Goal: Task Accomplishment & Management: Manage account settings

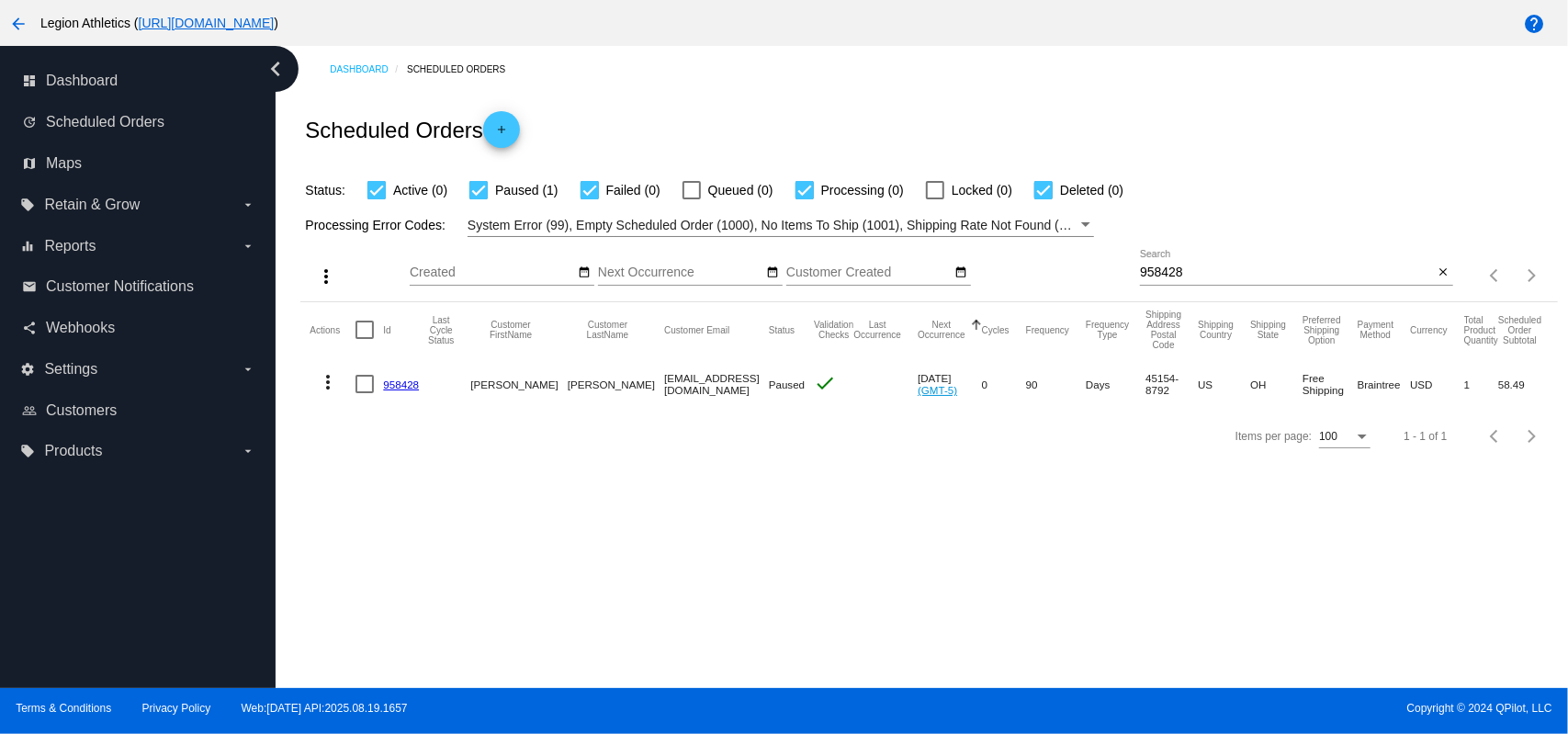
click at [1244, 275] on input "958428" at bounding box center [1286, 272] width 294 height 15
paste input "renny@renny.com"
type input "renny@renny.com"
click at [1191, 144] on div "Scheduled Orders add" at bounding box center [928, 130] width 1257 height 74
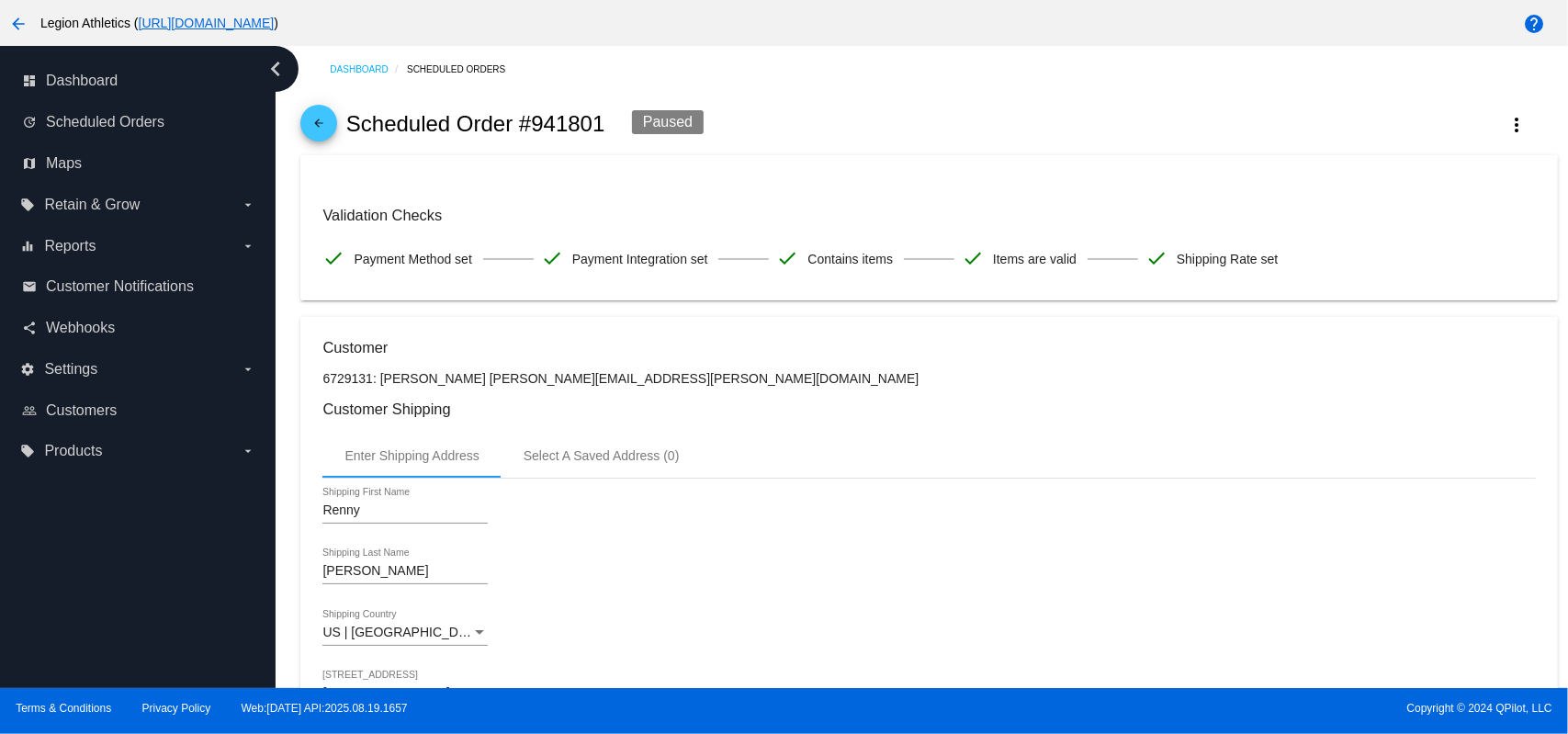
scroll to position [735, 0]
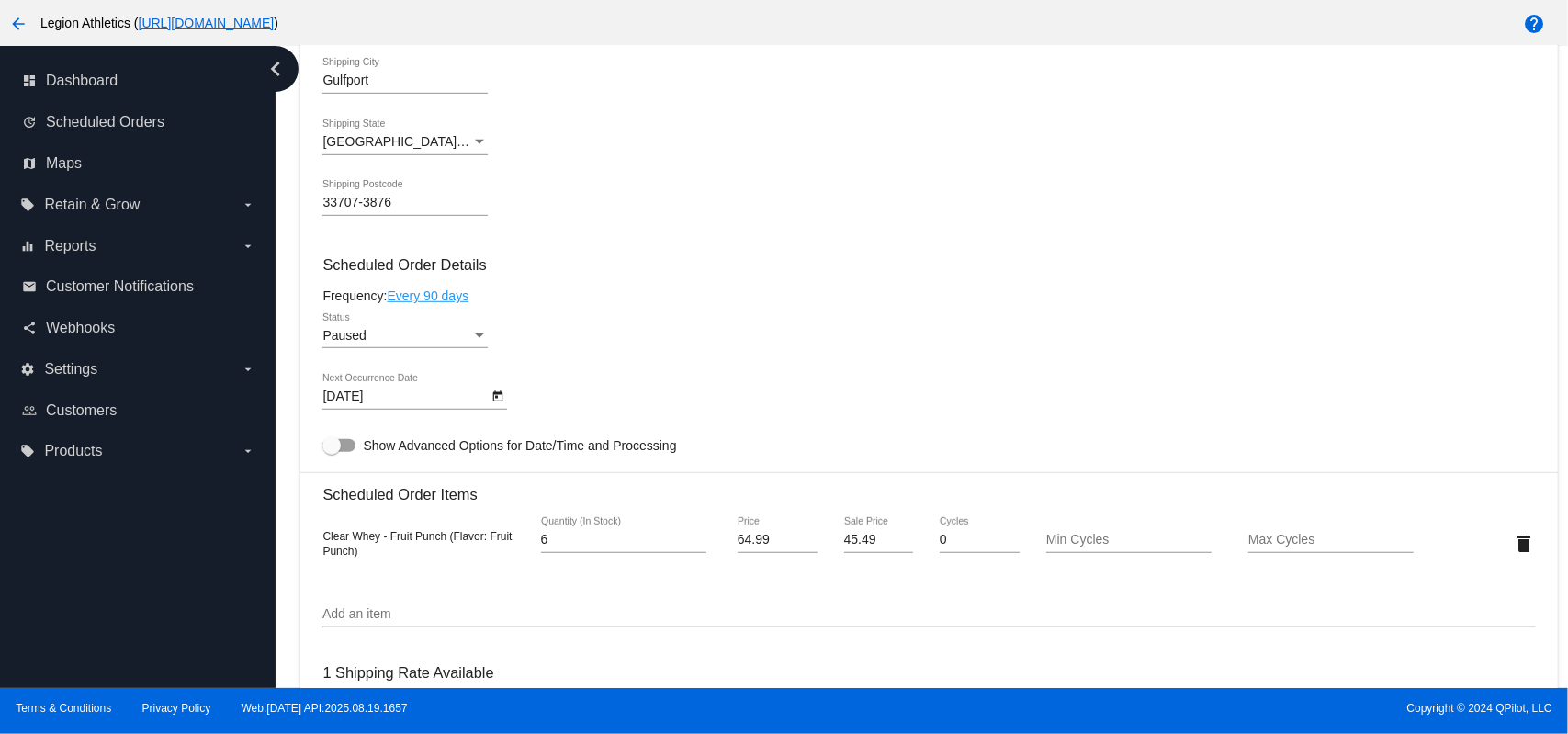
click at [856, 545] on input "45.49" at bounding box center [879, 540] width 70 height 15
paste input "38.994"
type input "38.994"
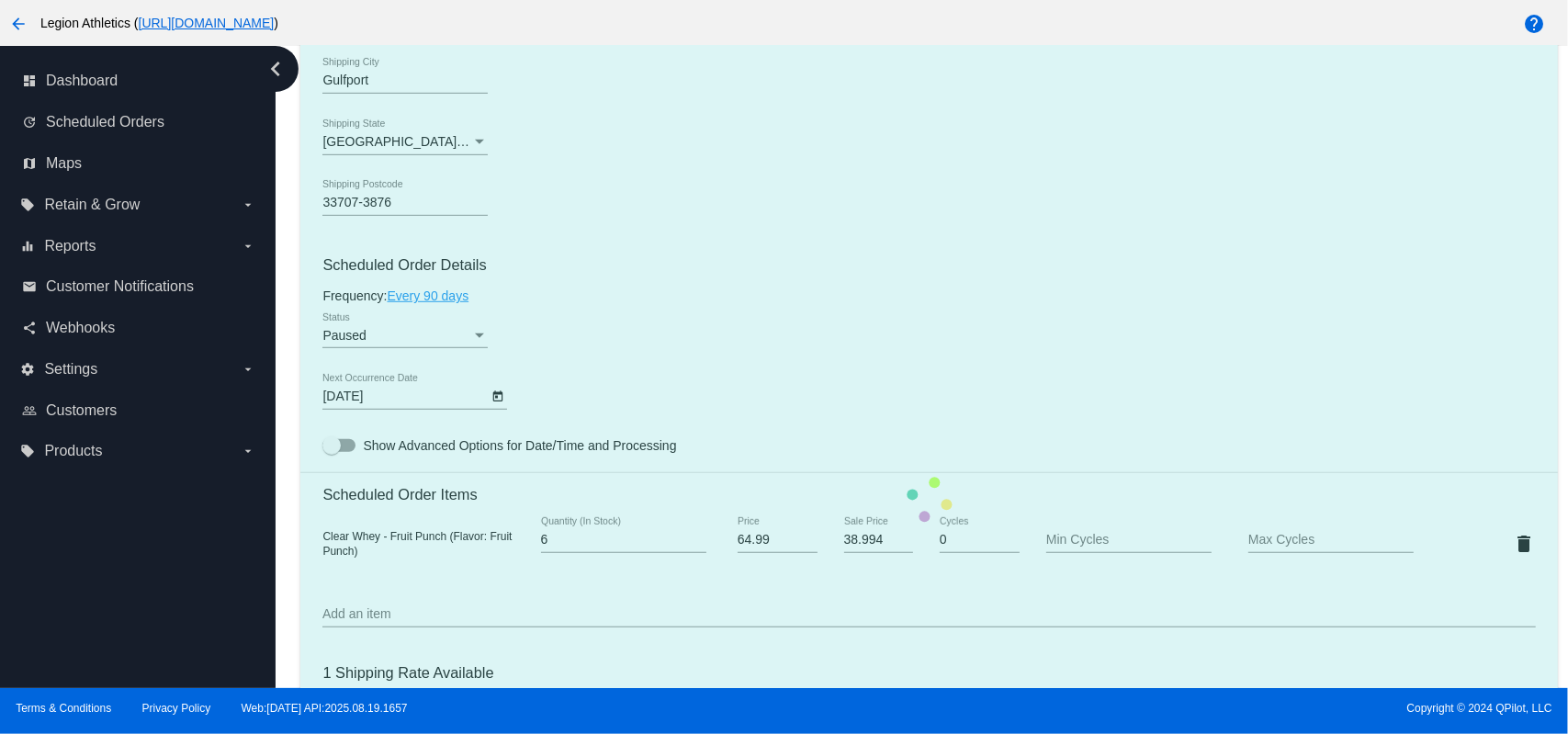
click at [698, 246] on mat-card "Customer 6729131: Renny Goldstein renny@renny.com Customer Shipping Enter Shipp…" at bounding box center [928, 500] width 1257 height 1836
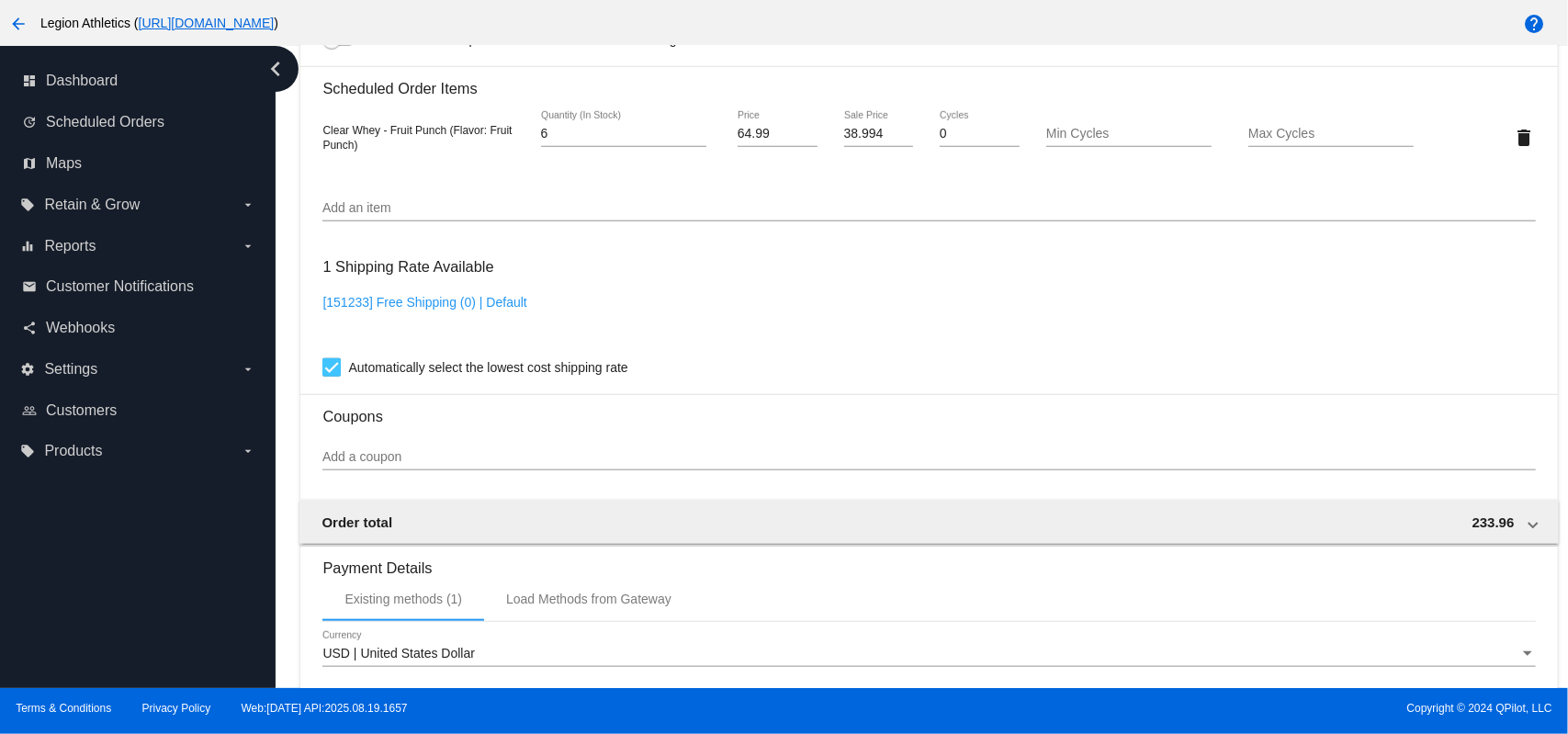
scroll to position [1467, 0]
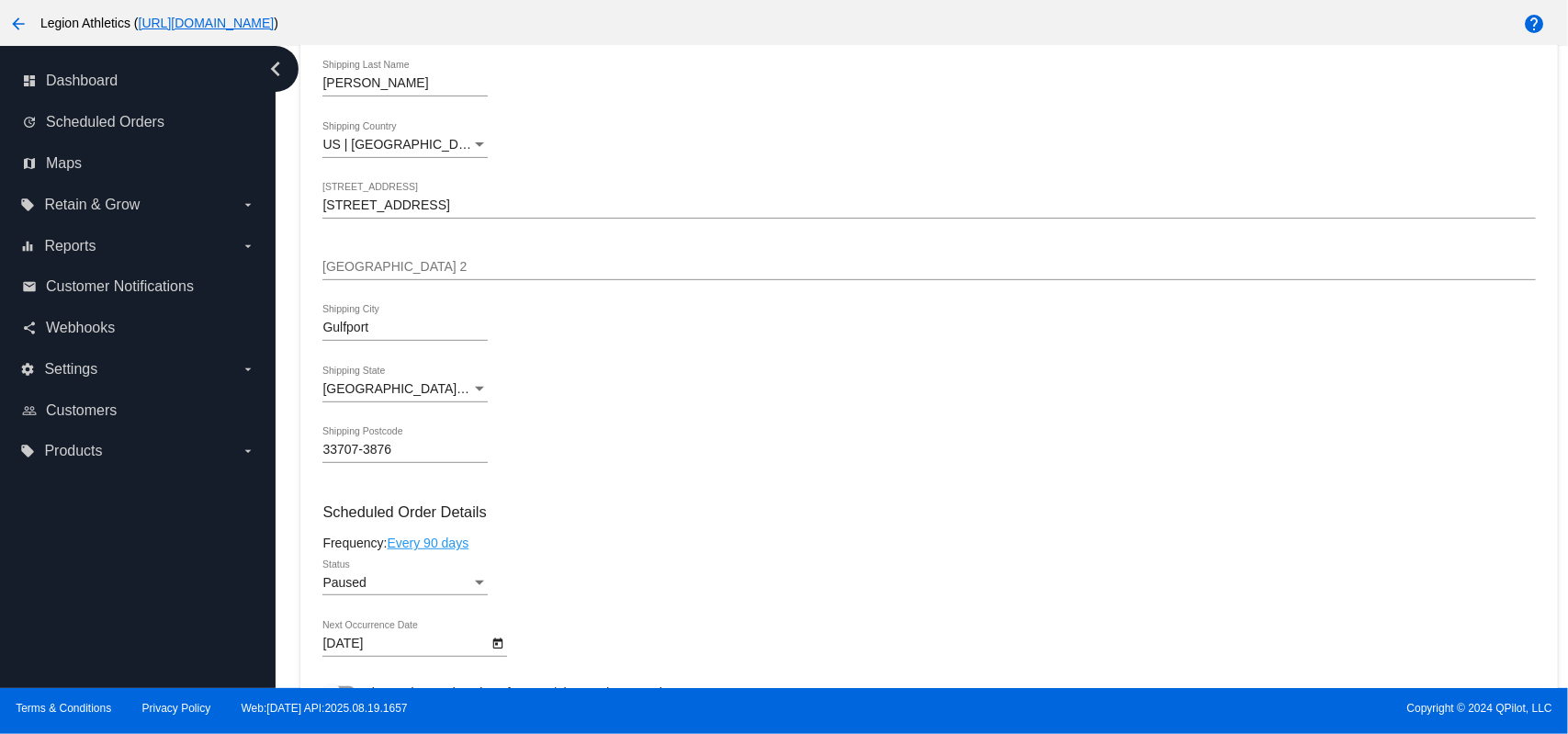
scroll to position [0, 0]
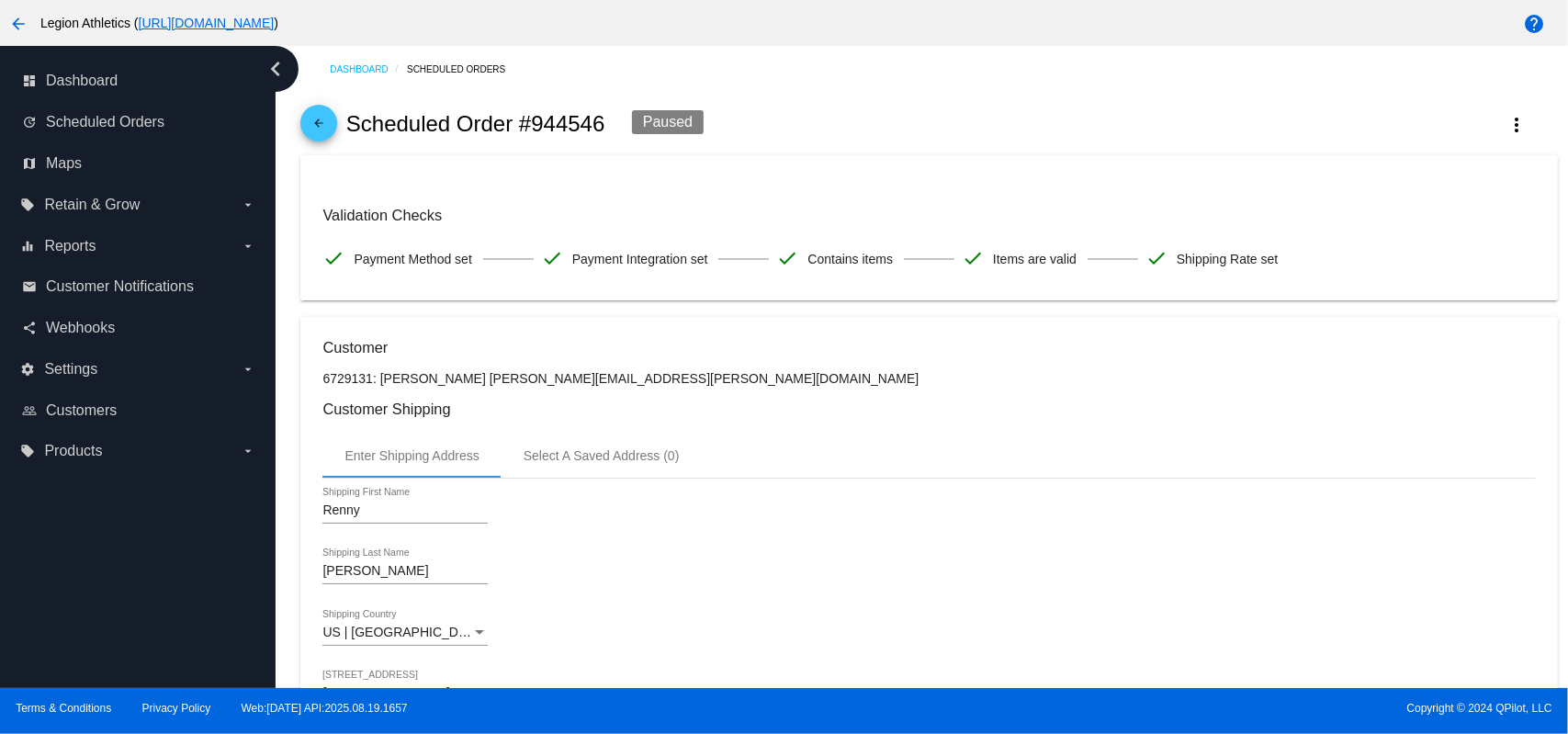
click at [321, 141] on span "arrow_back" at bounding box center [318, 127] width 22 height 45
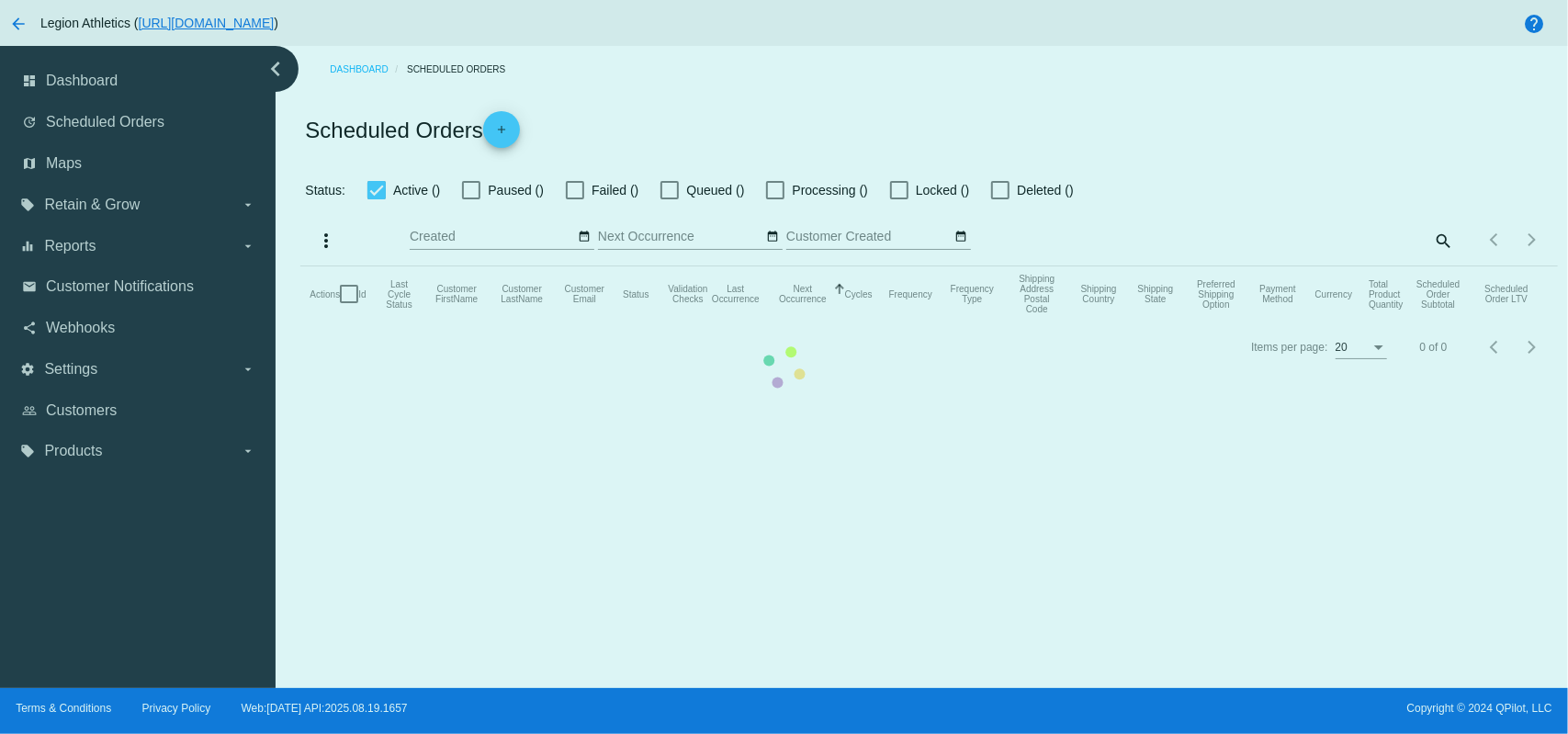
checkbox input "true"
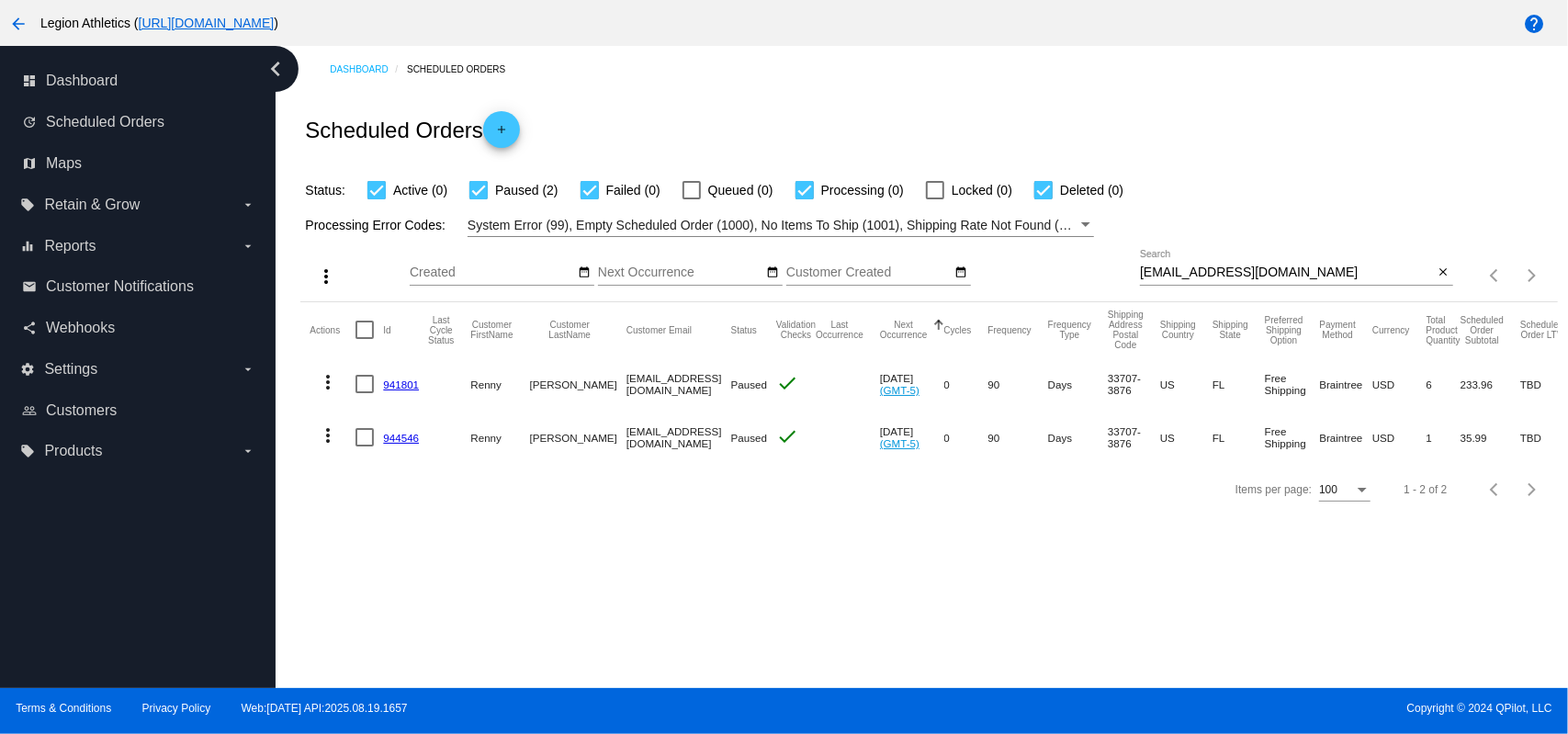
click at [1176, 276] on input "renny@renny.com" at bounding box center [1286, 272] width 294 height 15
paste input "odorado@comcast.net"
click at [1123, 122] on div "Scheduled Orders add" at bounding box center [928, 130] width 1257 height 74
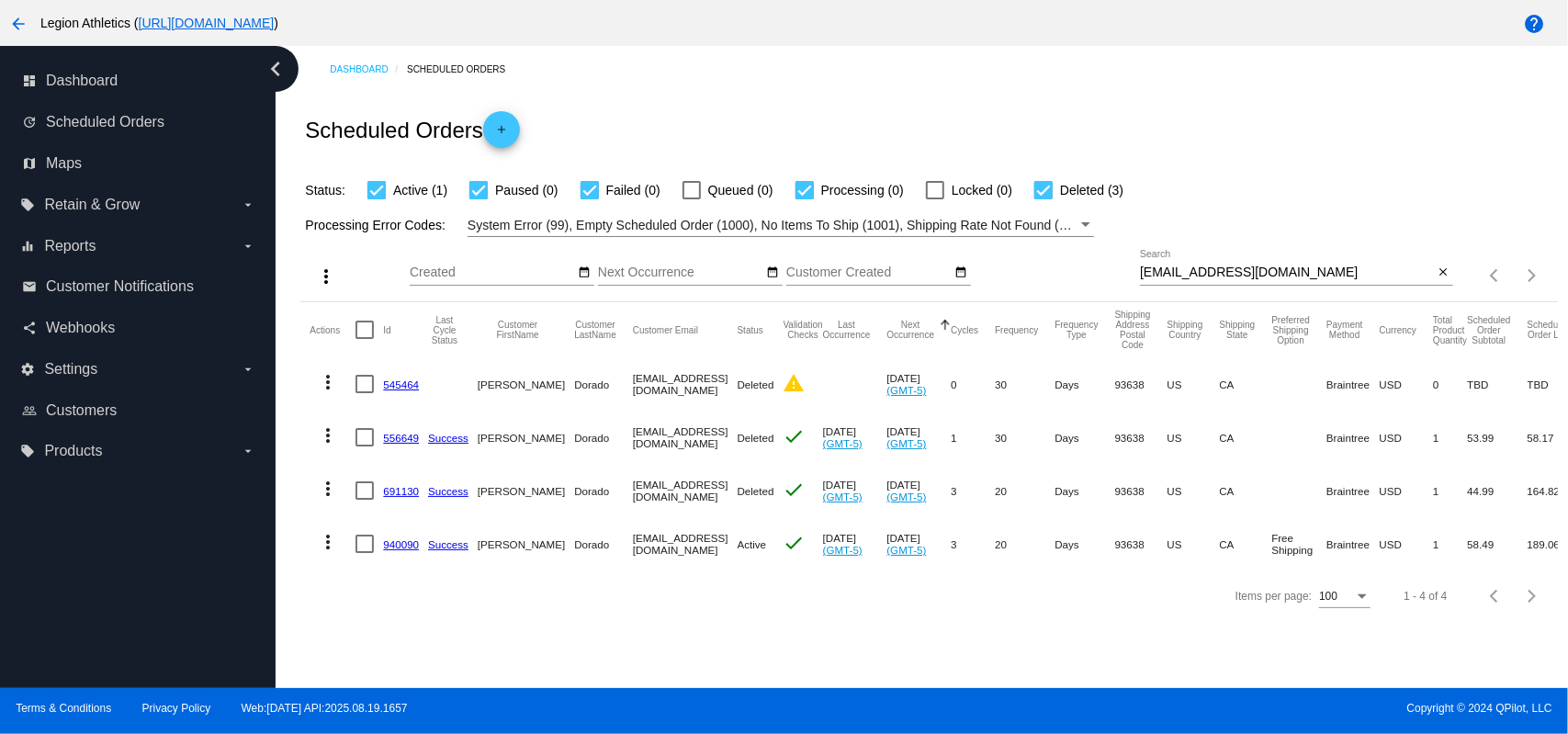
click at [1191, 261] on div "odorado@comcast.net Search" at bounding box center [1286, 268] width 294 height 36
click at [1193, 269] on input "odorado@comcast.net" at bounding box center [1286, 272] width 294 height 15
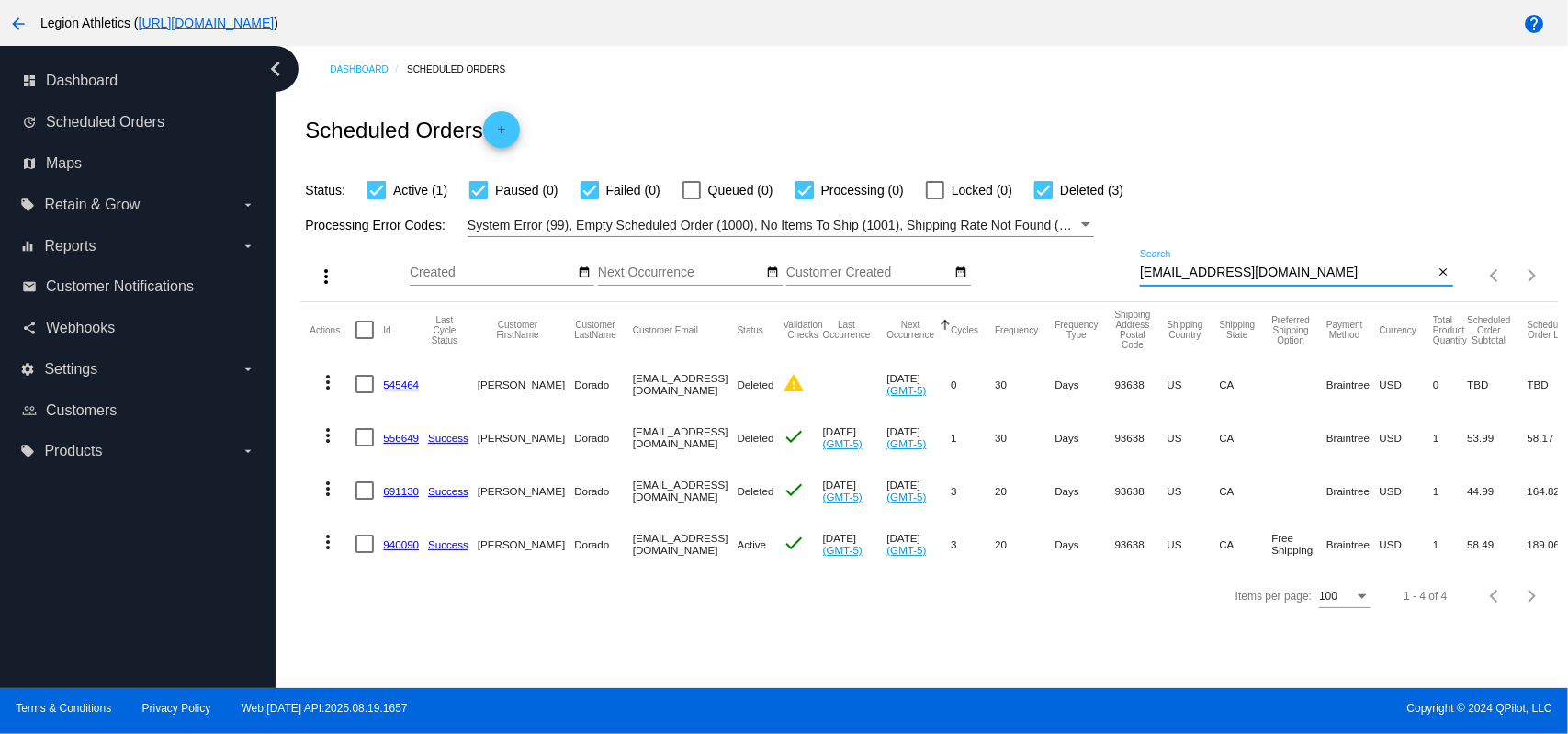
paste input "[EMAIL_ADDRESS][DOMAIN_NAME]"
type input "[EMAIL_ADDRESS][DOMAIN_NAME]"
click at [1043, 146] on div "Scheduled Orders add" at bounding box center [928, 130] width 1257 height 74
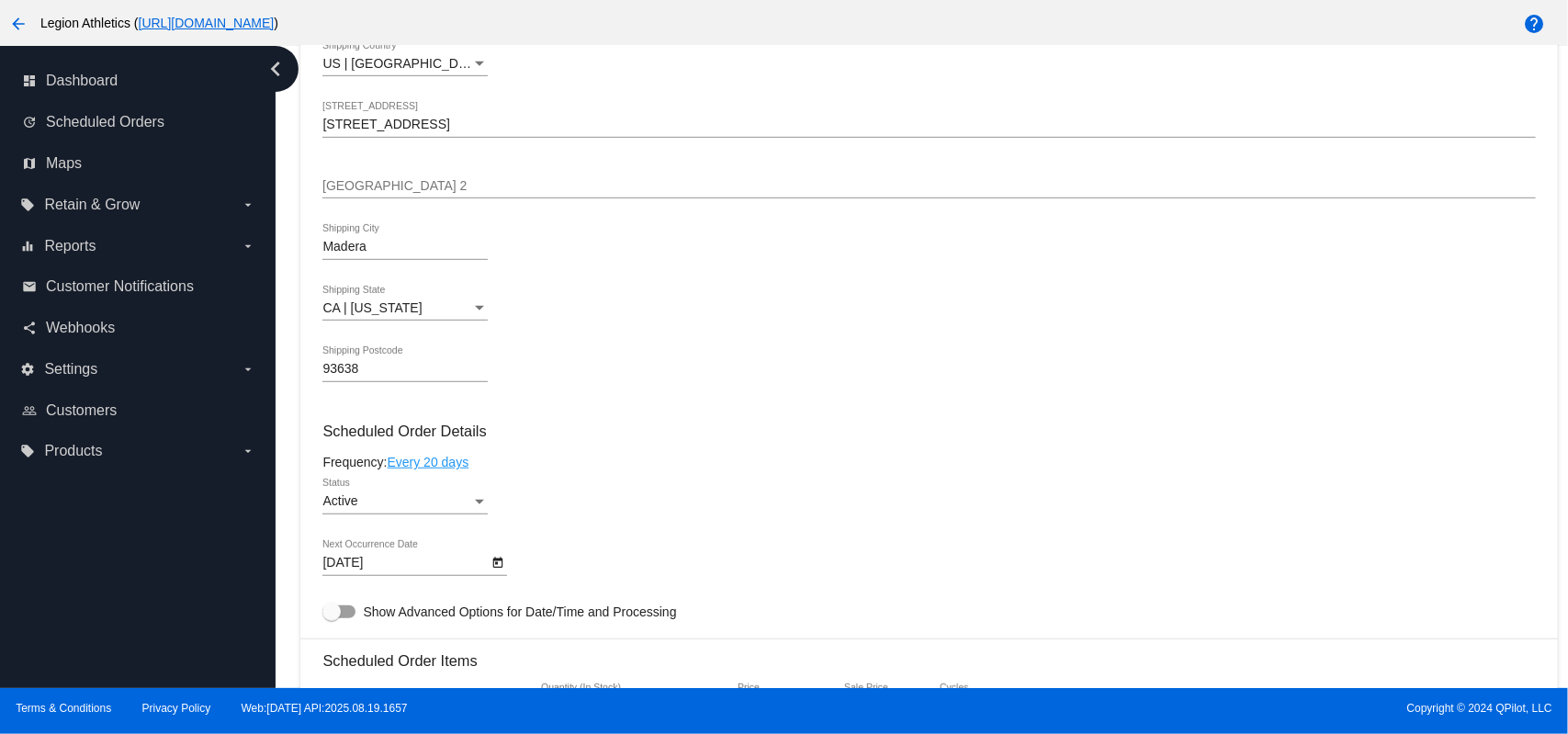
scroll to position [979, 0]
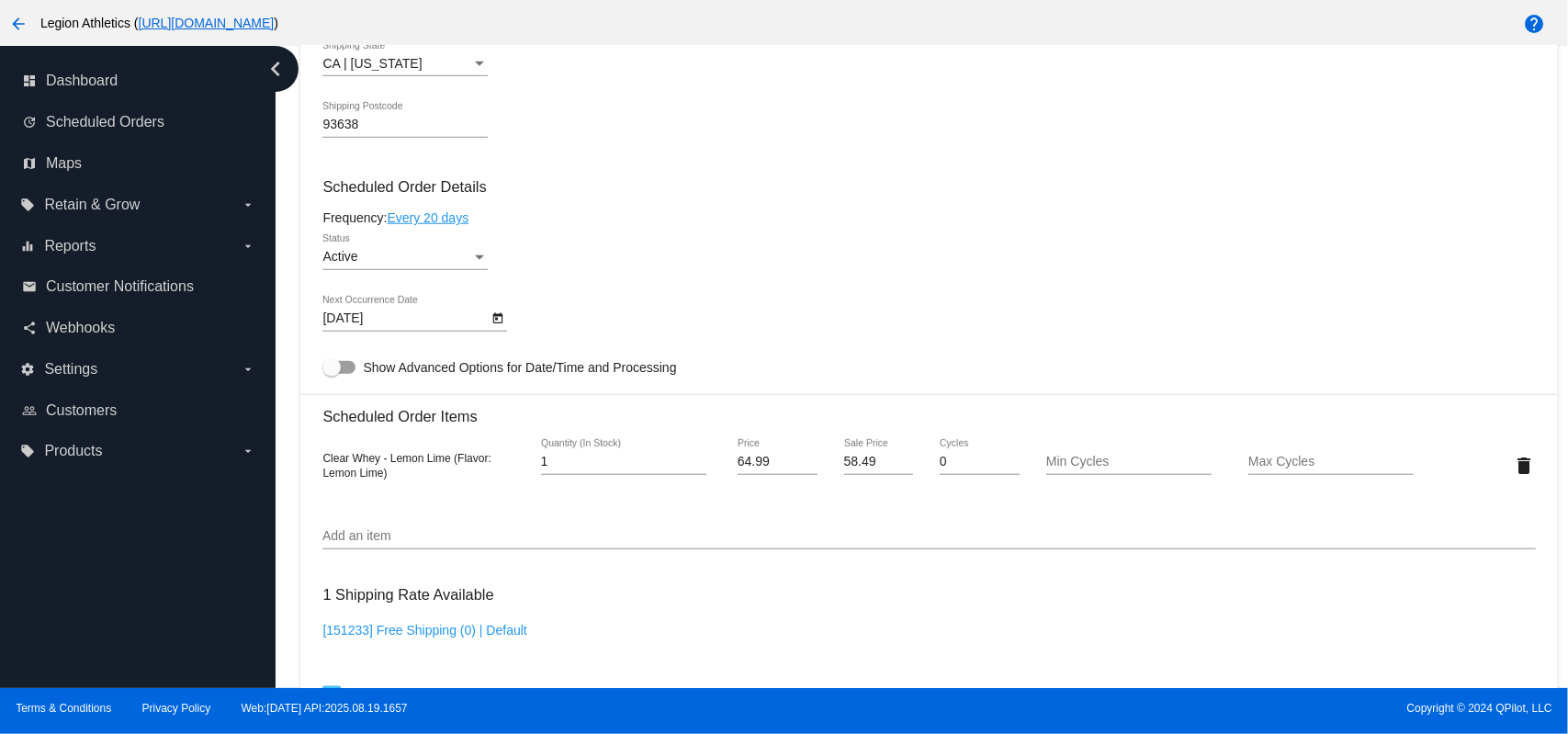
click at [821, 475] on div "64.99 Price" at bounding box center [778, 464] width 101 height 52
click at [834, 468] on div "58.49 Sale Price" at bounding box center [878, 464] width 101 height 52
click at [859, 455] on input "58.49" at bounding box center [879, 462] width 70 height 15
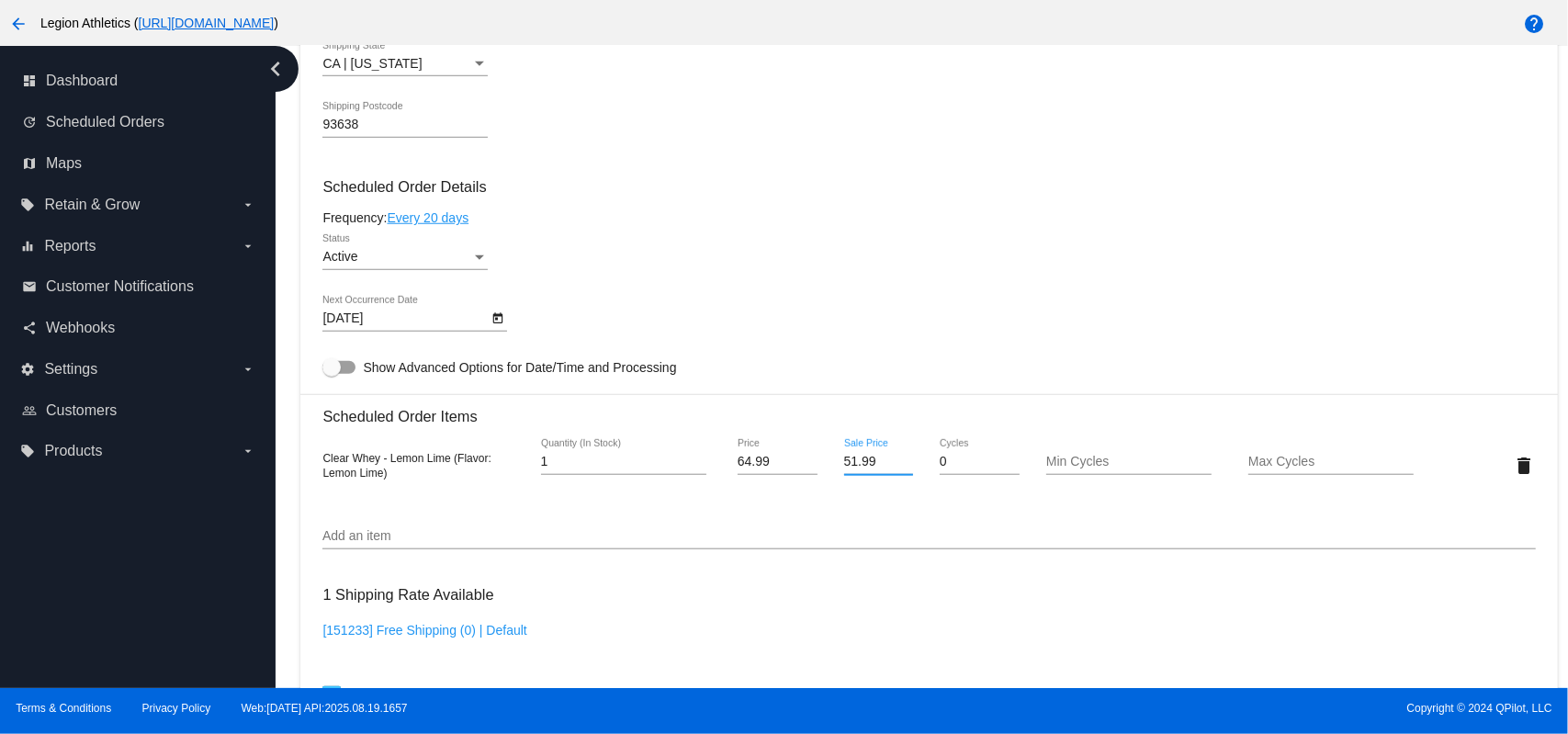
type input "51.99"
click at [965, 168] on mat-card "Customer 2950573: [PERSON_NAME] [EMAIL_ADDRESS][DOMAIN_NAME] Customer Shipping …" at bounding box center [928, 421] width 1257 height 1836
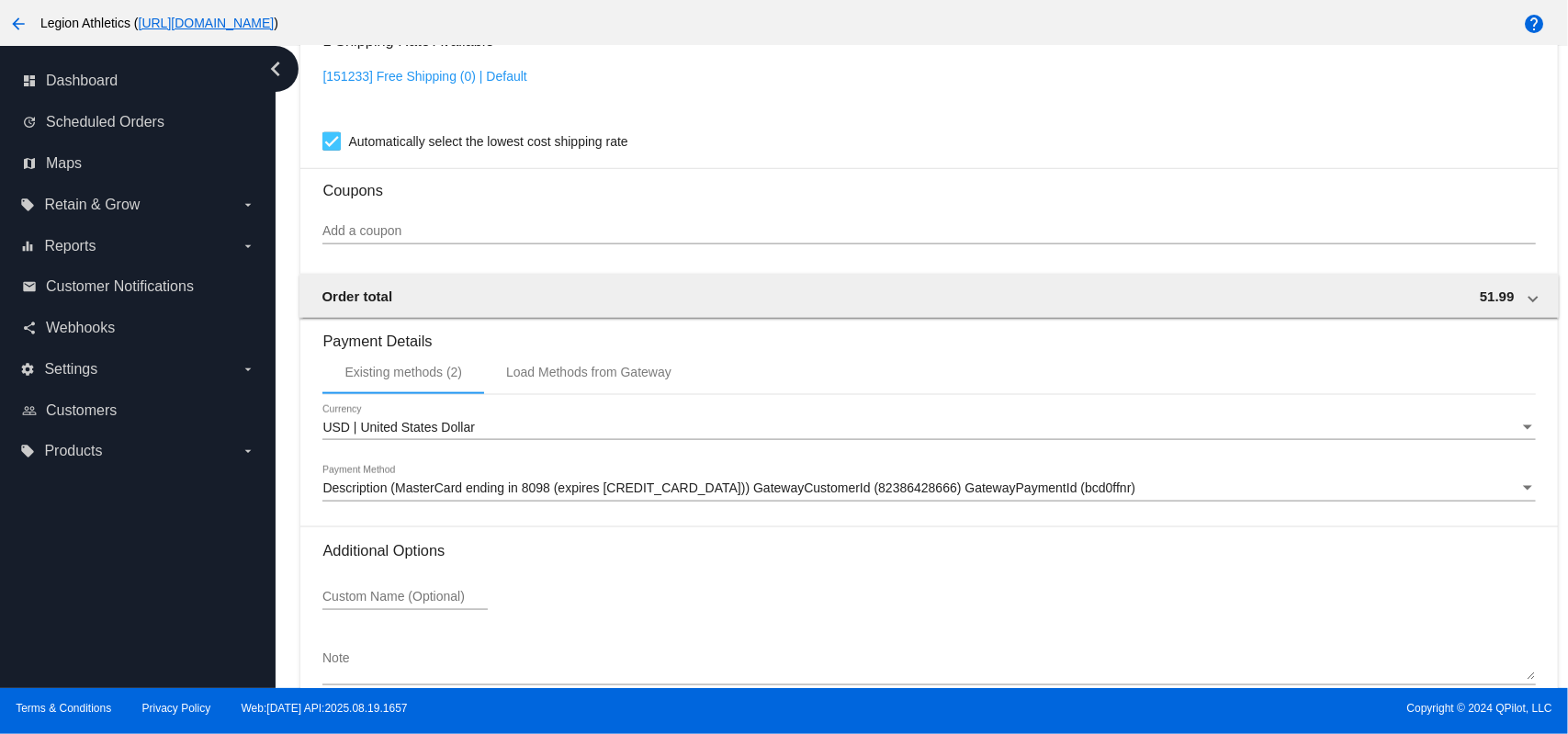
scroll to position [1632, 0]
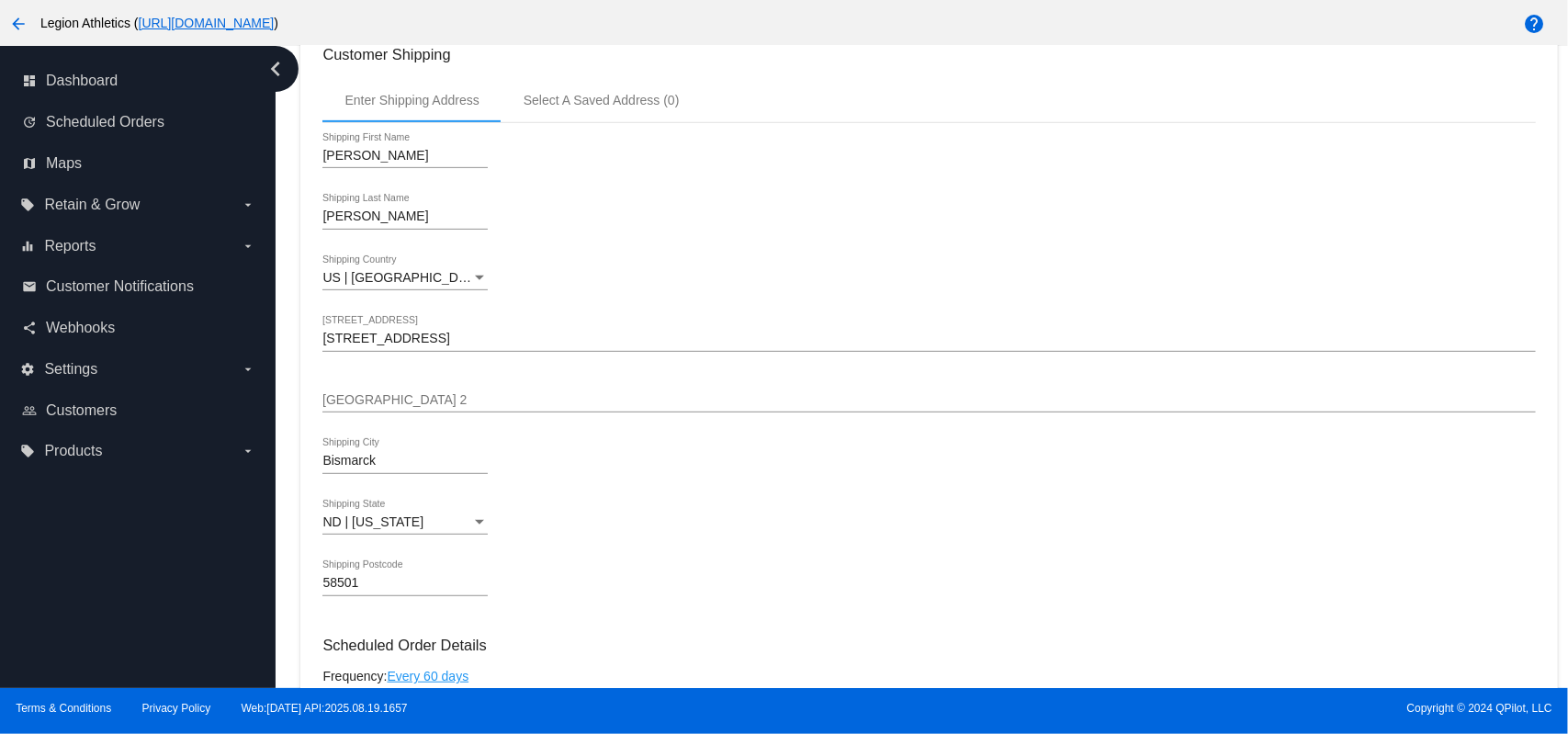
scroll to position [979, 0]
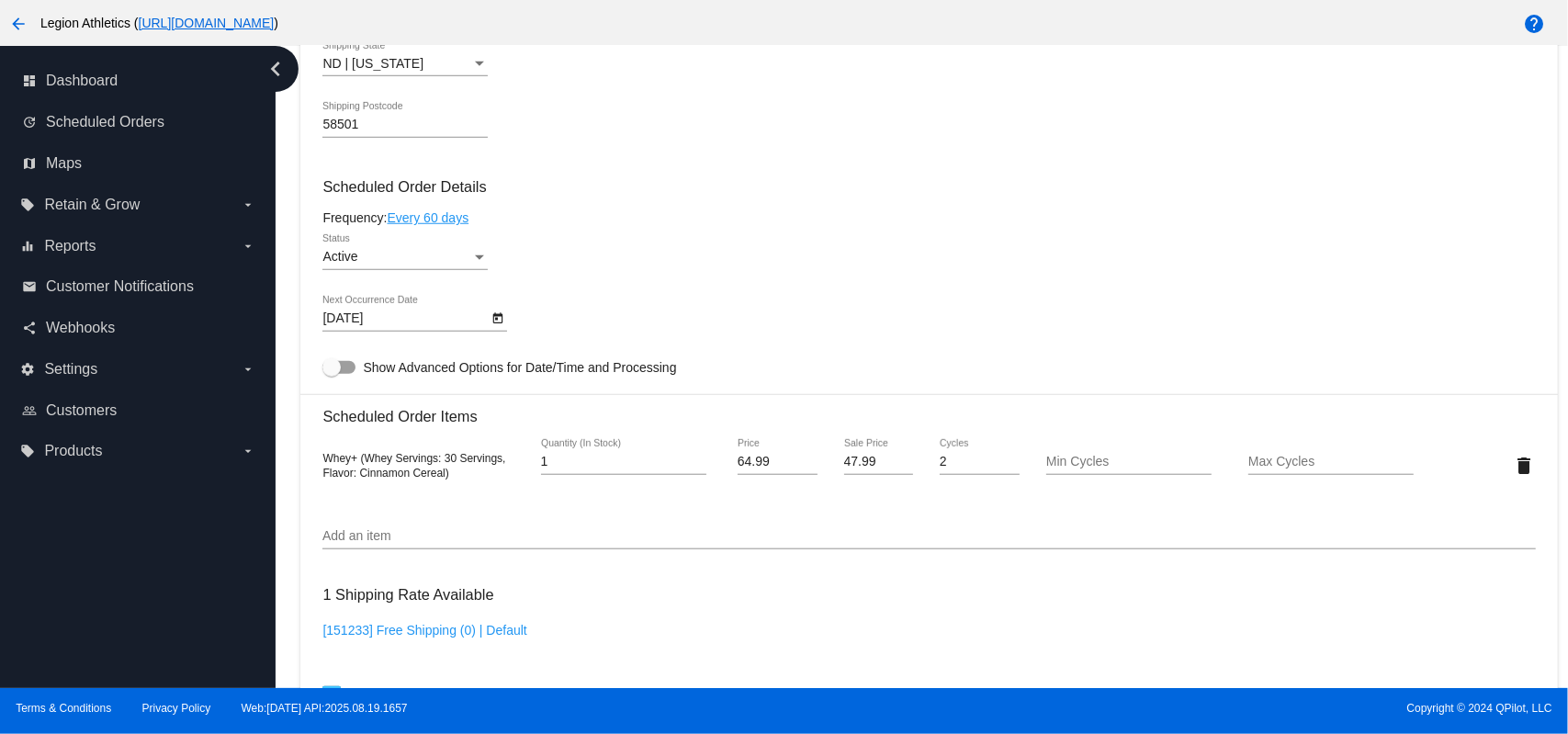
click at [432, 552] on div "Add an item" at bounding box center [928, 539] width 1213 height 52
click at [432, 545] on div "Add an item" at bounding box center [928, 531] width 1213 height 36
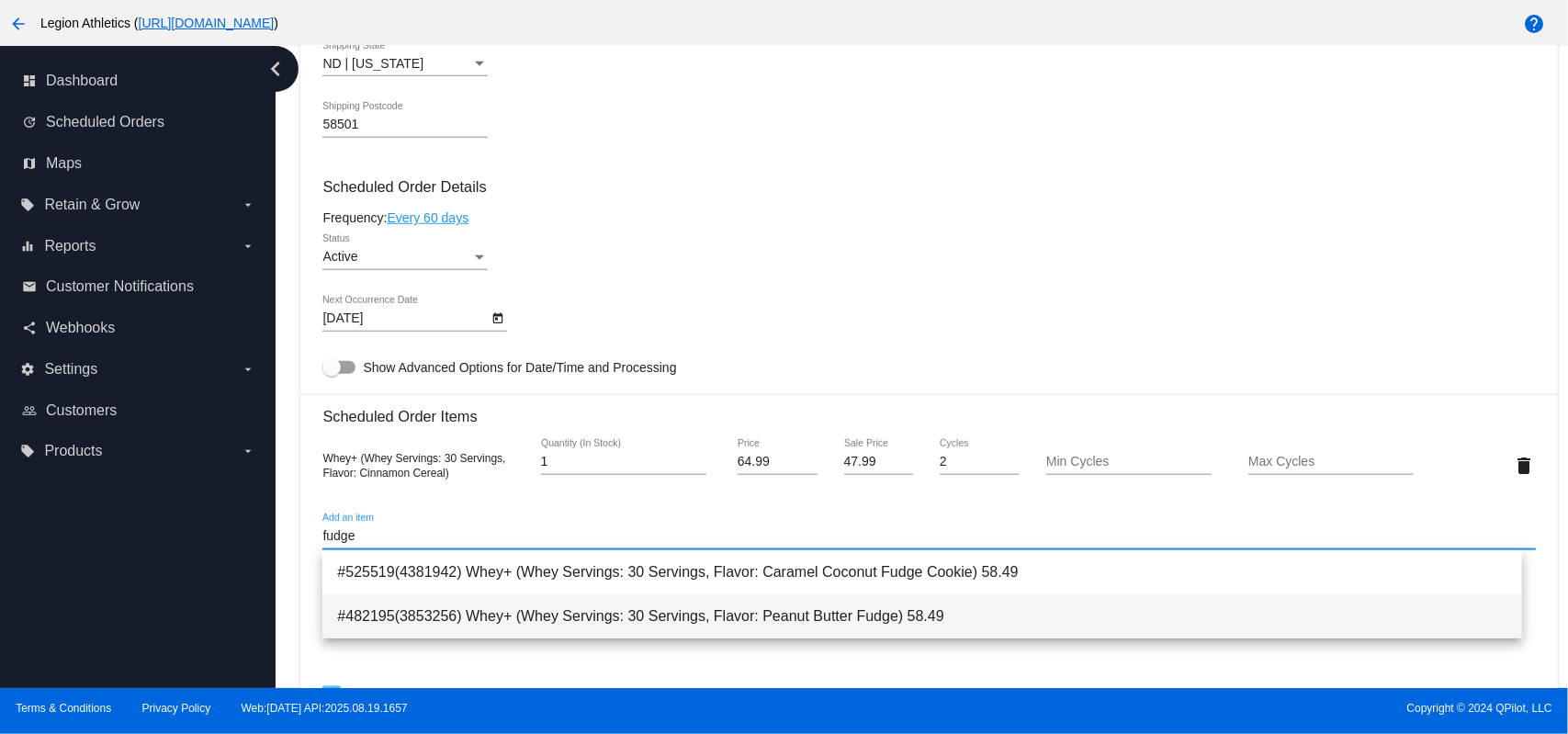
type input "fudge"
click at [527, 611] on span "#482195(3853256) Whey+ (Whey Servings: 30 Servings, Flavor: Peanut Butter Fudge…" at bounding box center [921, 616] width 1170 height 44
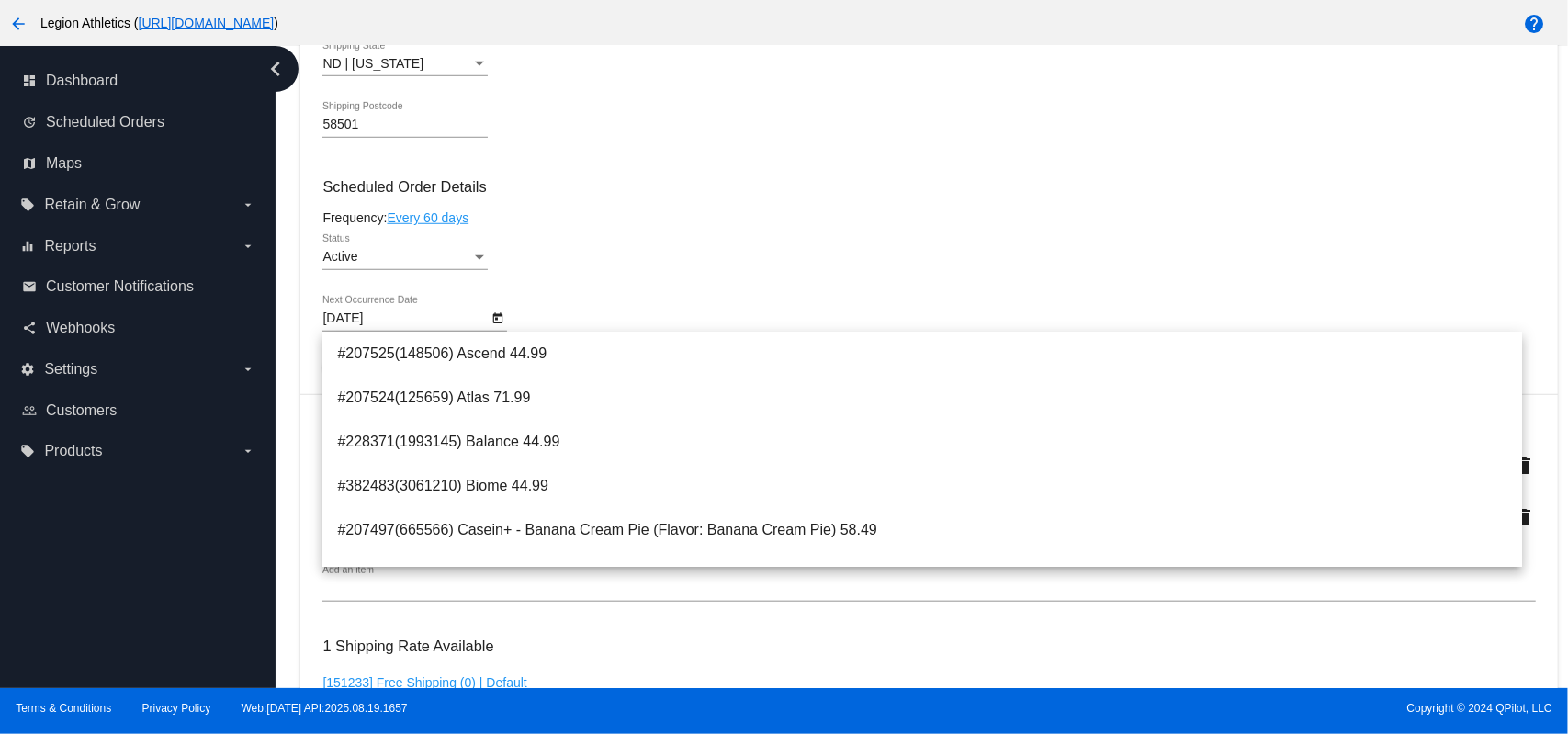
click at [676, 247] on div "Active Status" at bounding box center [928, 260] width 1213 height 52
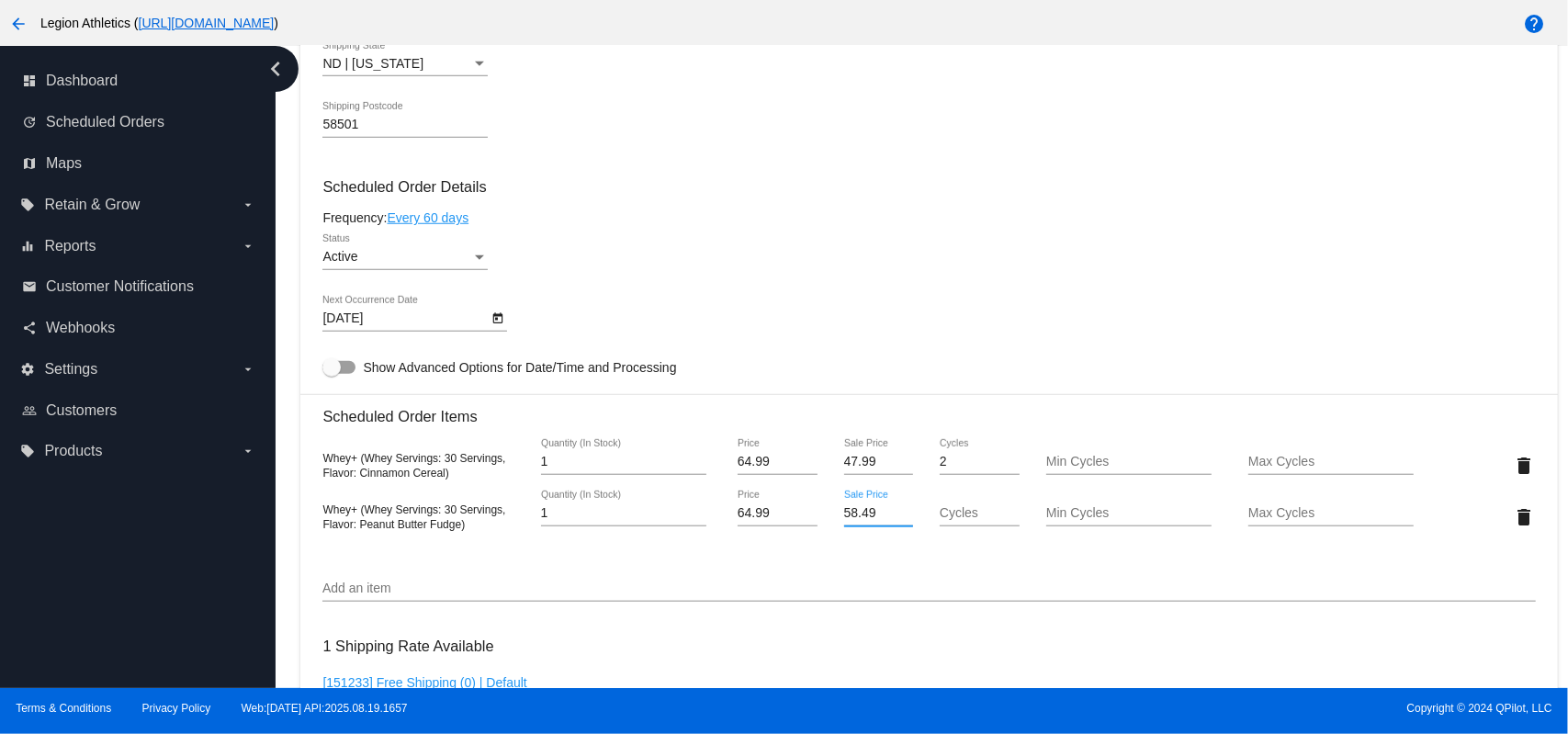
click at [857, 519] on input "58.49" at bounding box center [879, 513] width 70 height 15
type input "47.99"
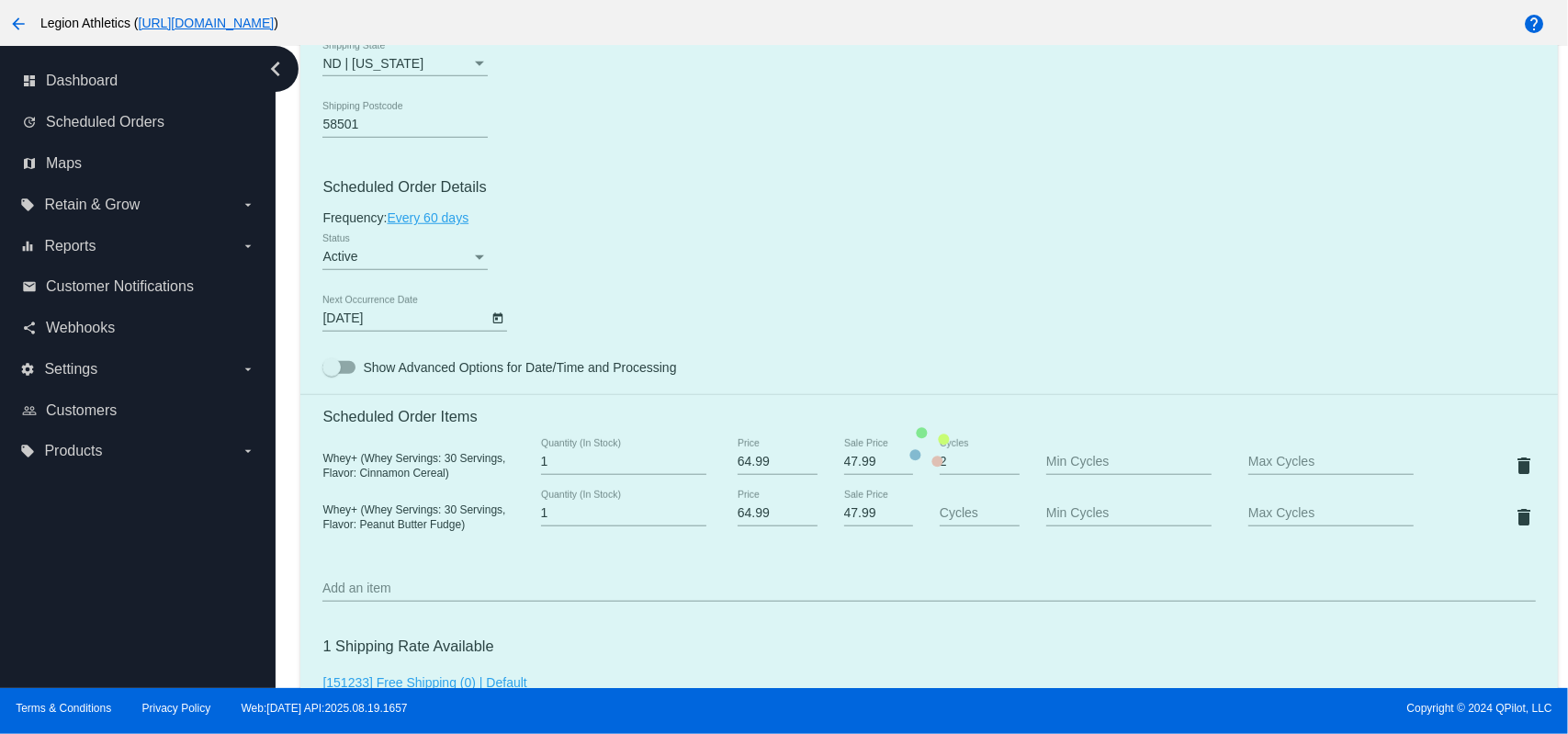
click at [963, 495] on mat-card "Customer 843702: Drew Thomas supermandre25@hotmail.com Customer Shipping Enter …" at bounding box center [928, 447] width 1257 height 1887
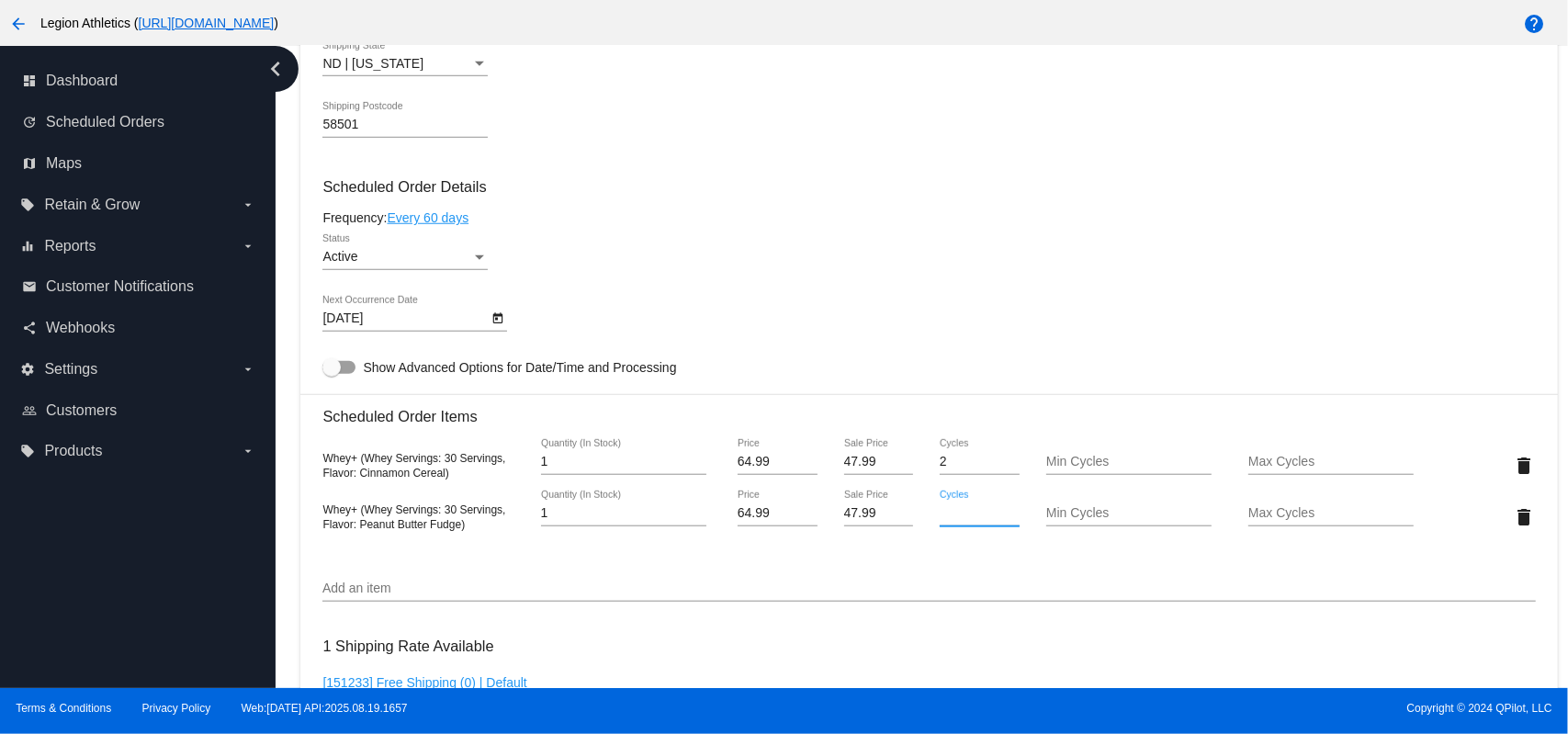
drag, startPoint x: 970, startPoint y: 514, endPoint x: 972, endPoint y: 257, distance: 257.0
click at [970, 514] on input "Cycles" at bounding box center [979, 513] width 80 height 15
type input "2"
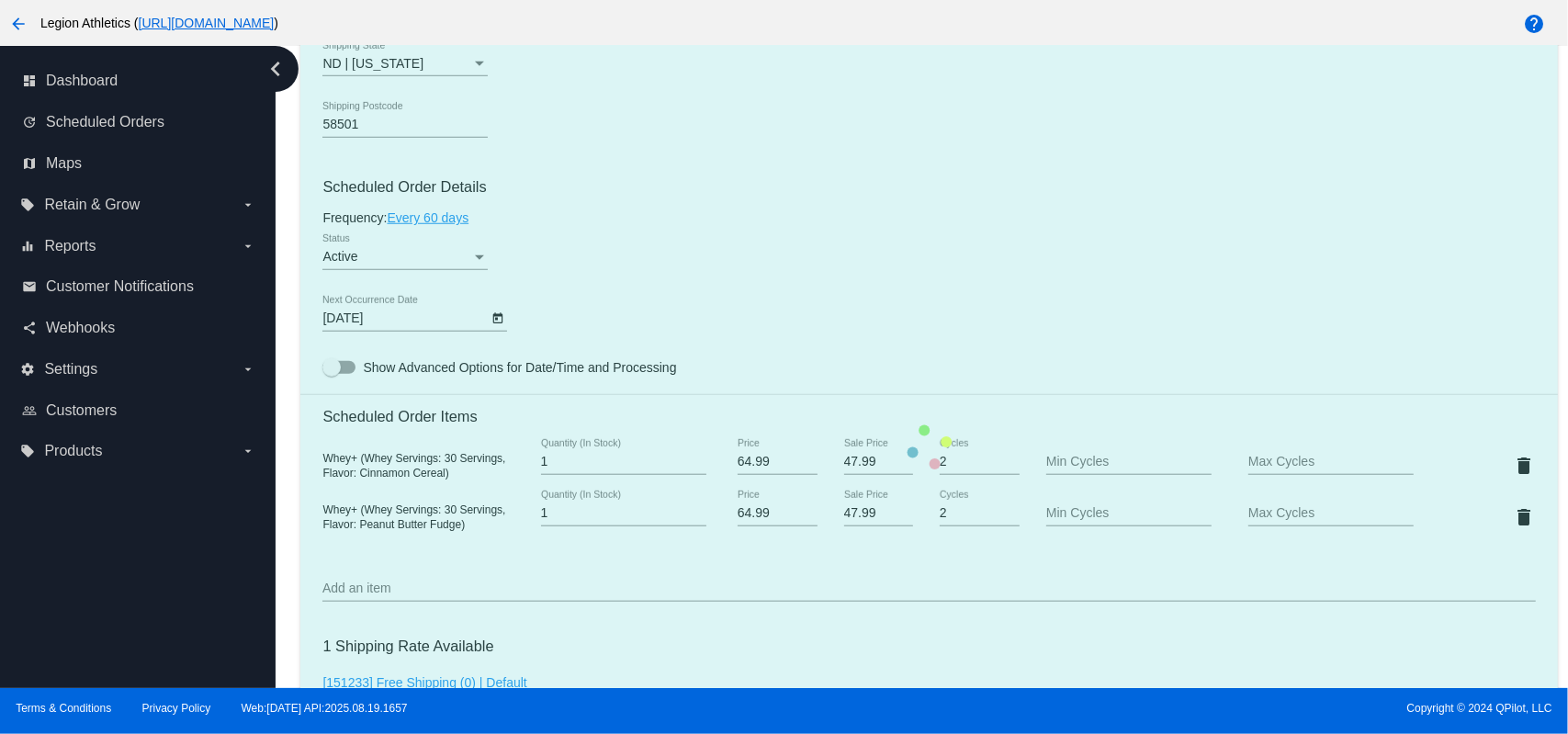
click at [992, 154] on mat-card "Customer 843702: Drew Thomas supermandre25@hotmail.com Customer Shipping Enter …" at bounding box center [928, 447] width 1257 height 1887
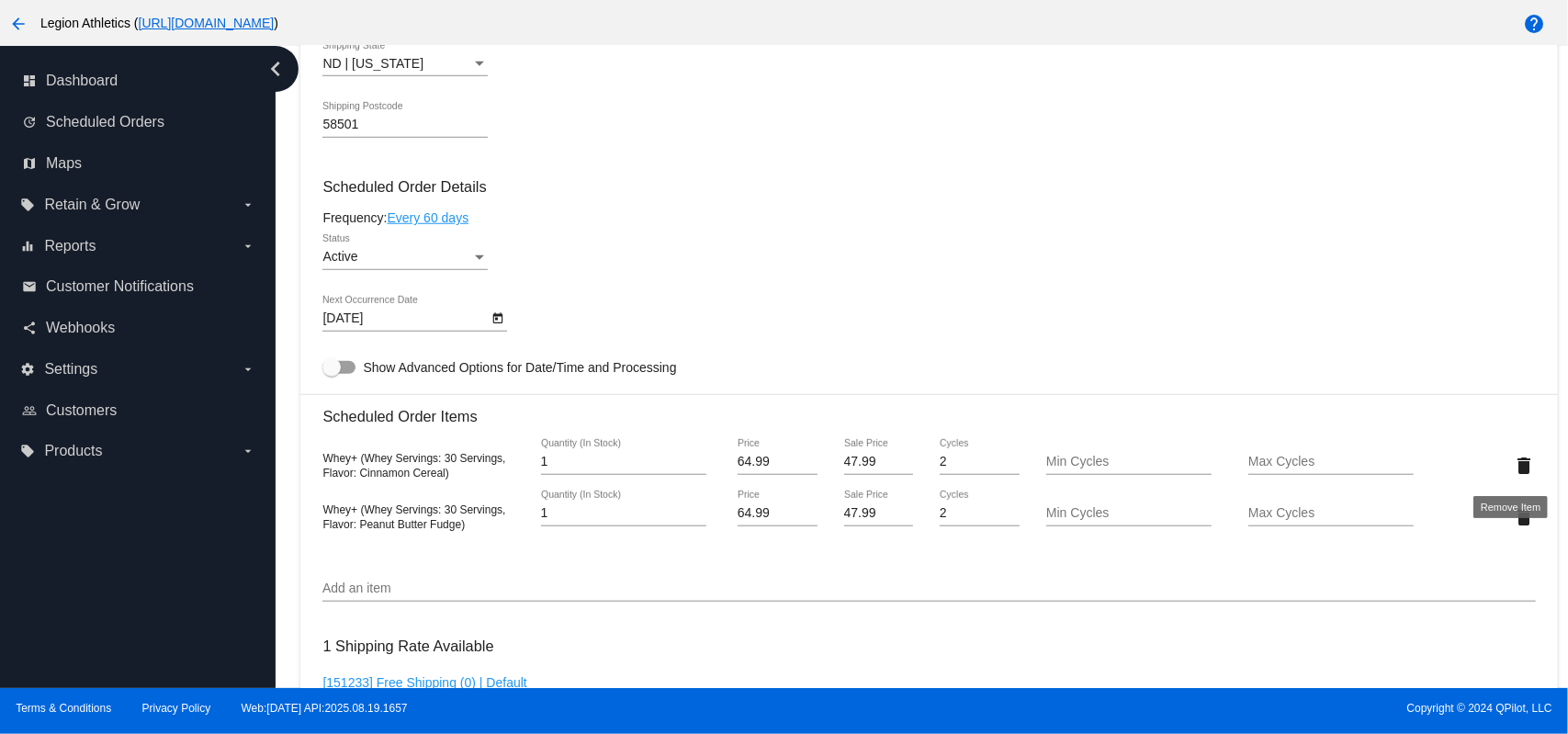
click at [1515, 465] on mat-icon "delete" at bounding box center [1524, 465] width 22 height 22
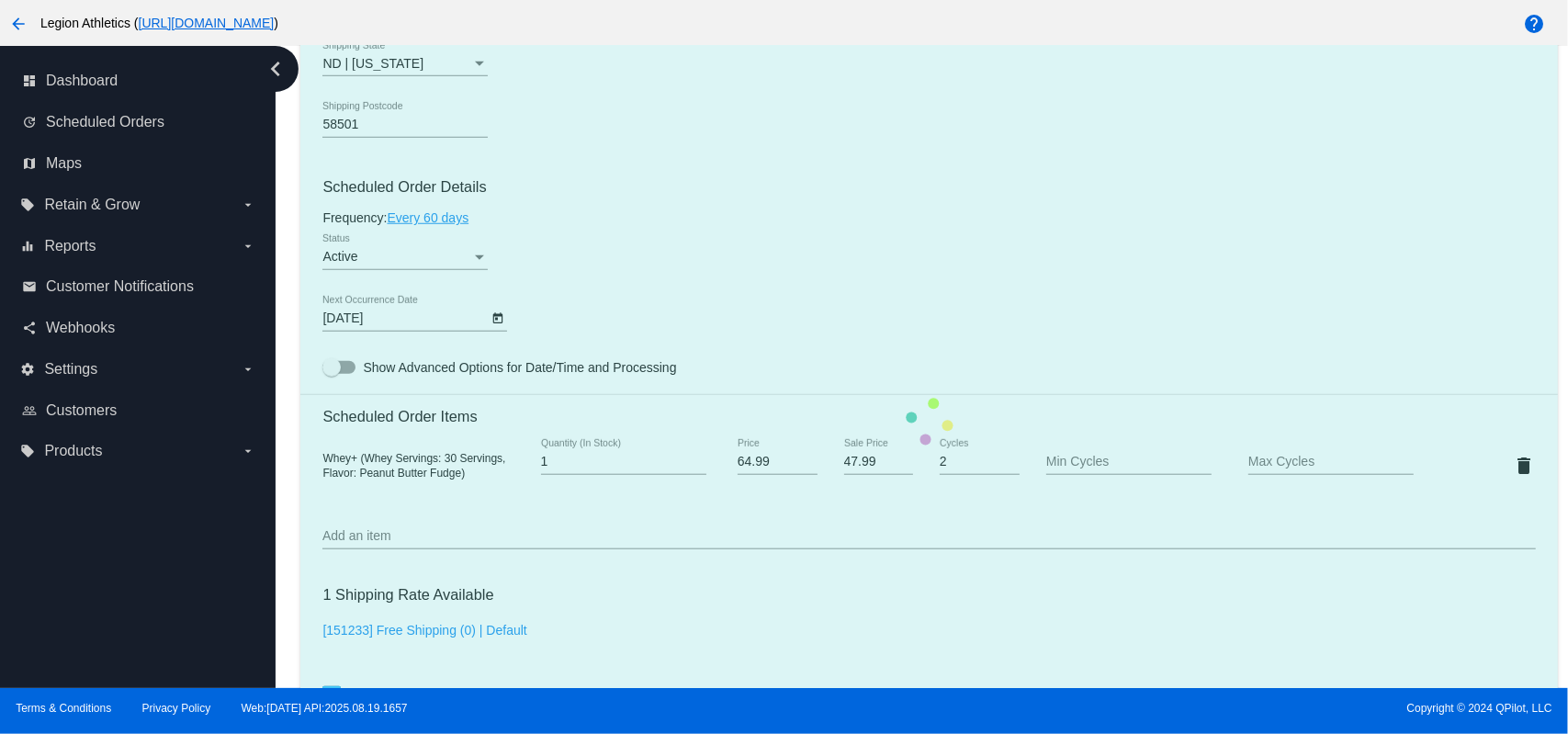
scroll to position [1632, 0]
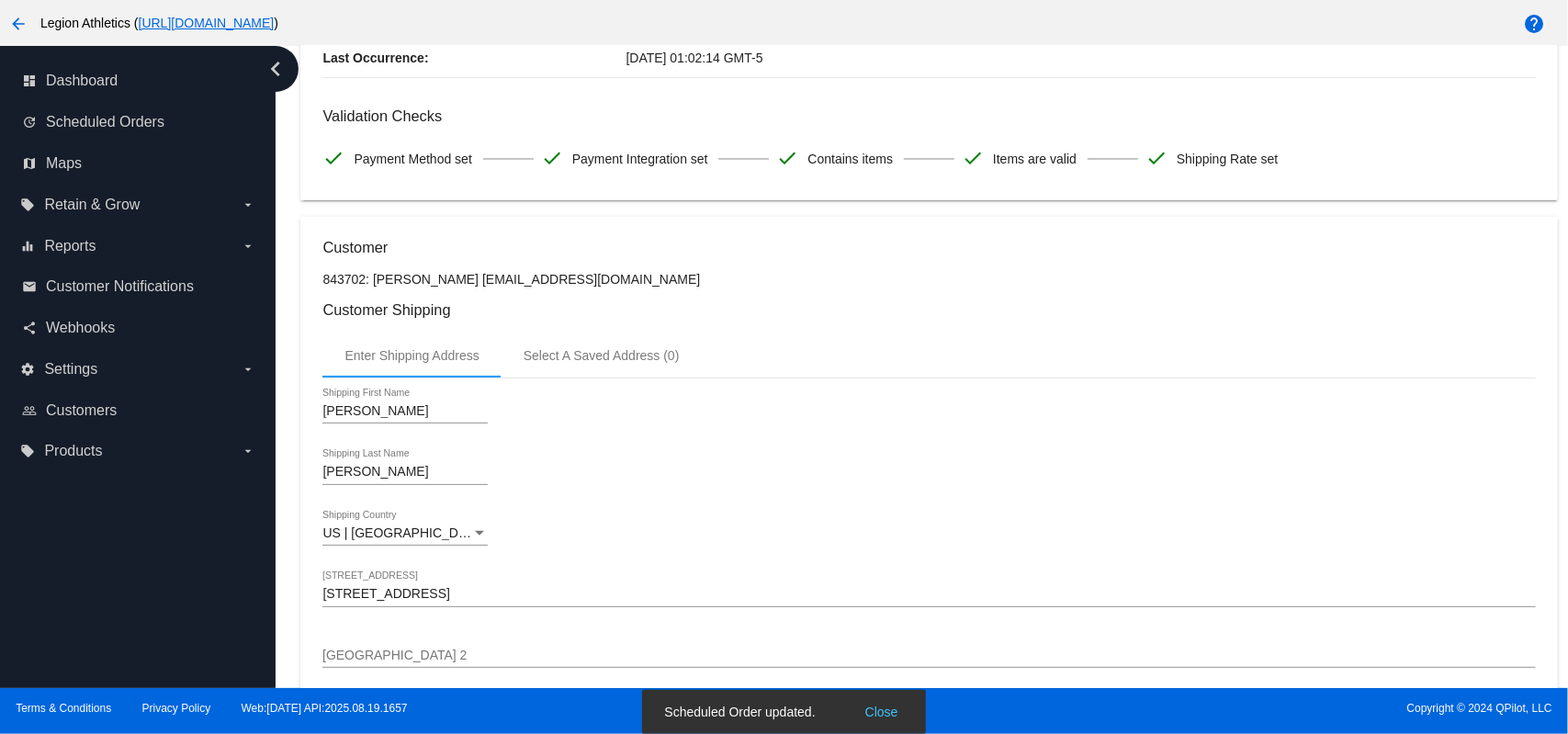
scroll to position [245, 0]
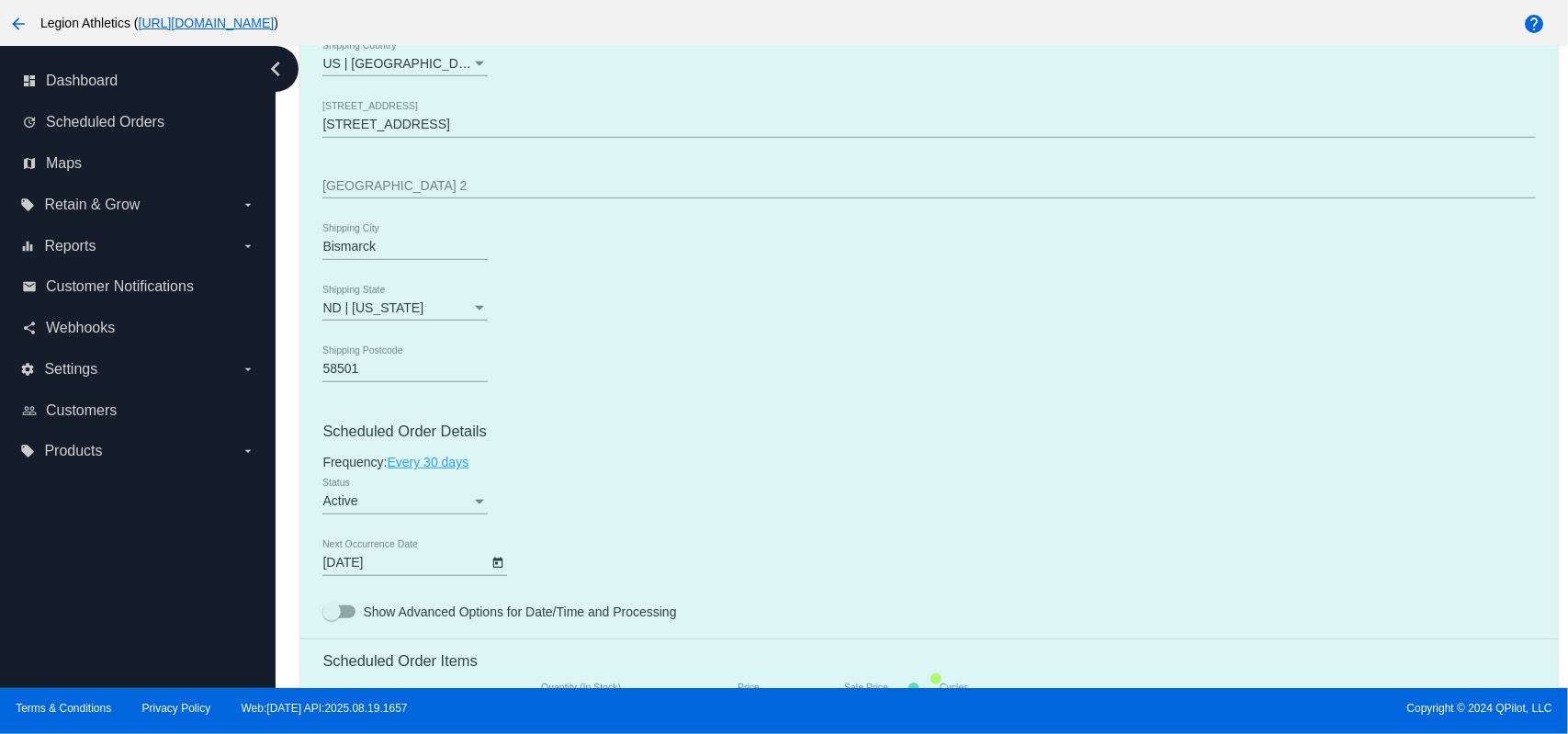
scroll to position [979, 0]
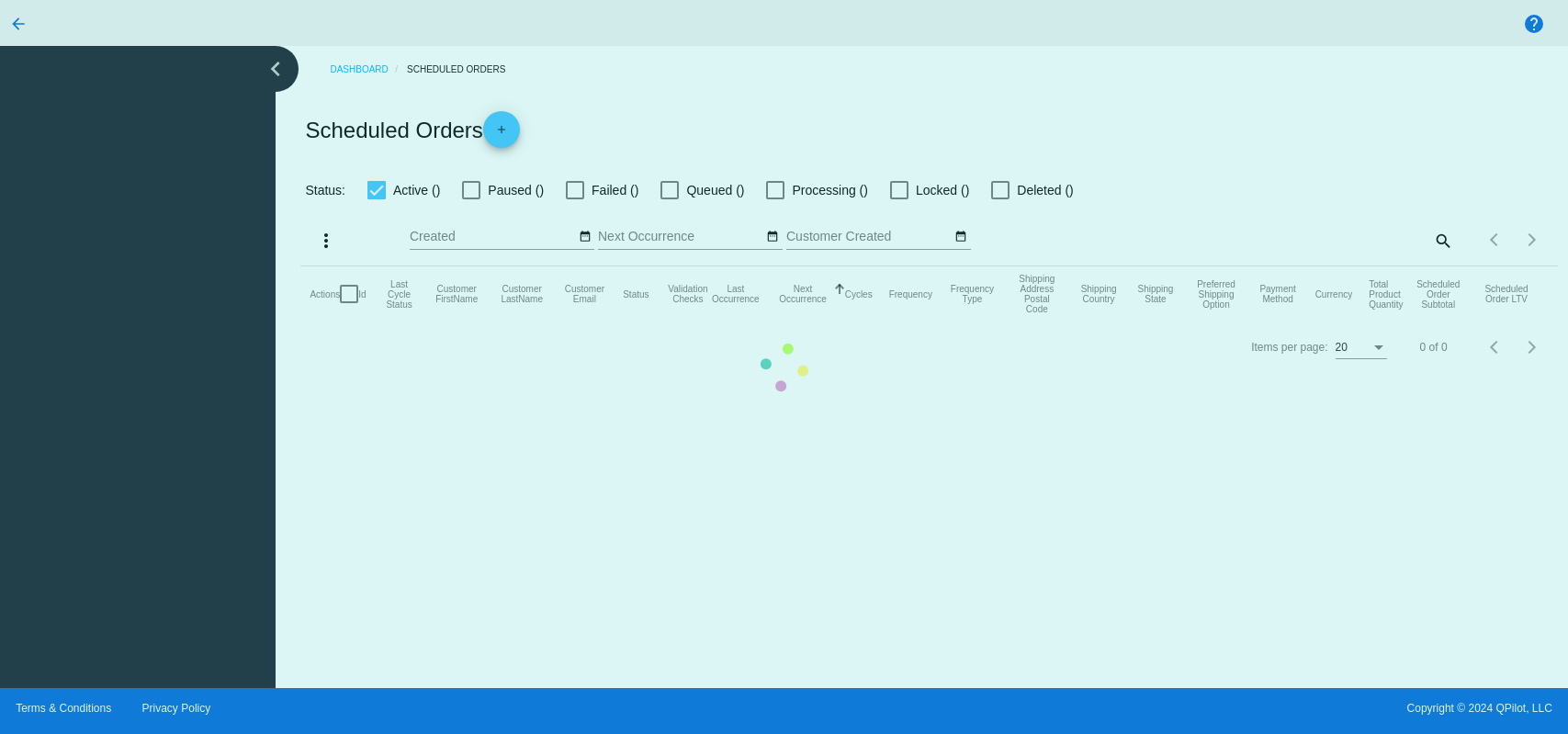
checkbox input "true"
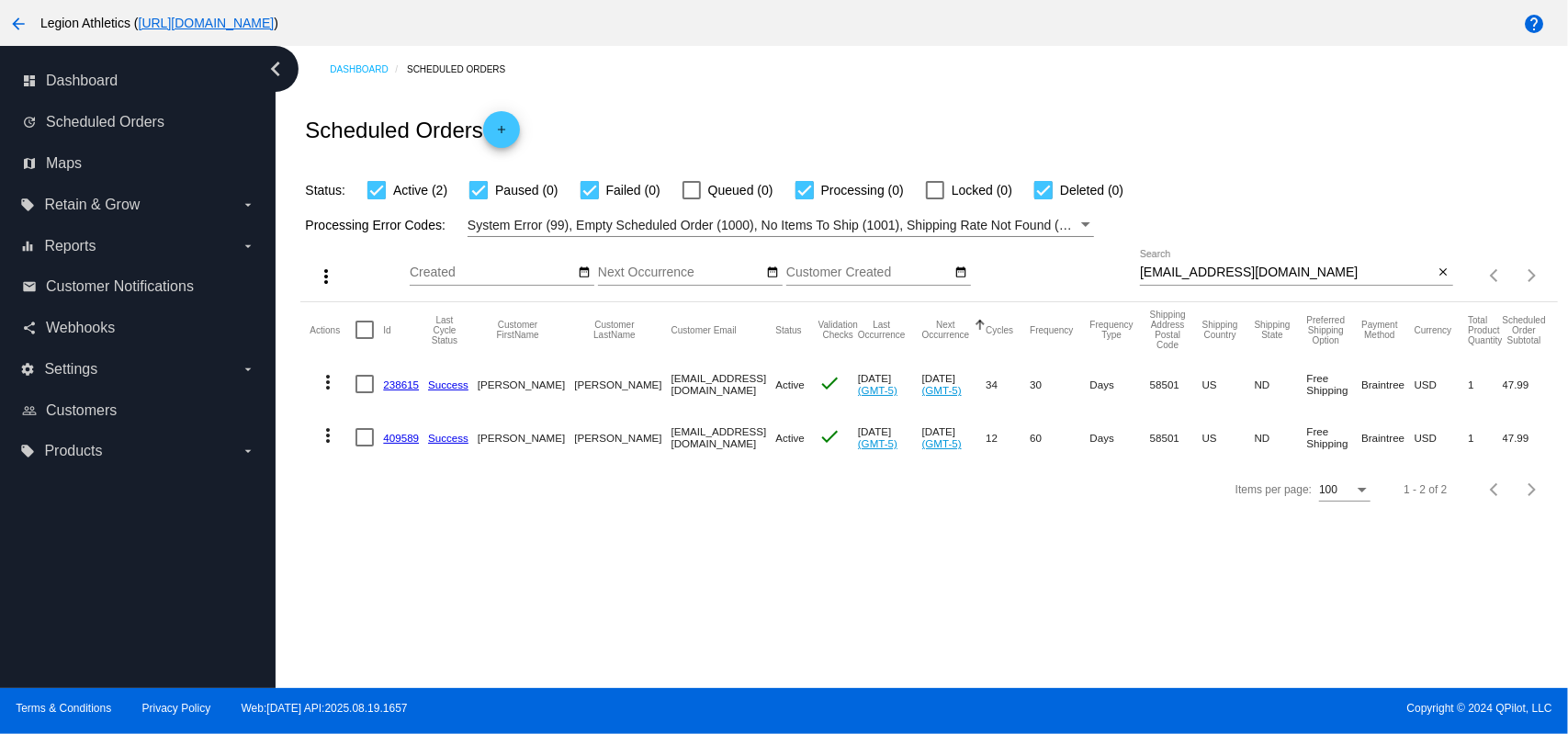
click at [1216, 264] on div "[EMAIL_ADDRESS][DOMAIN_NAME] Search" at bounding box center [1286, 268] width 294 height 36
click at [1215, 273] on input "[EMAIL_ADDRESS][DOMAIN_NAME]" at bounding box center [1286, 272] width 294 height 15
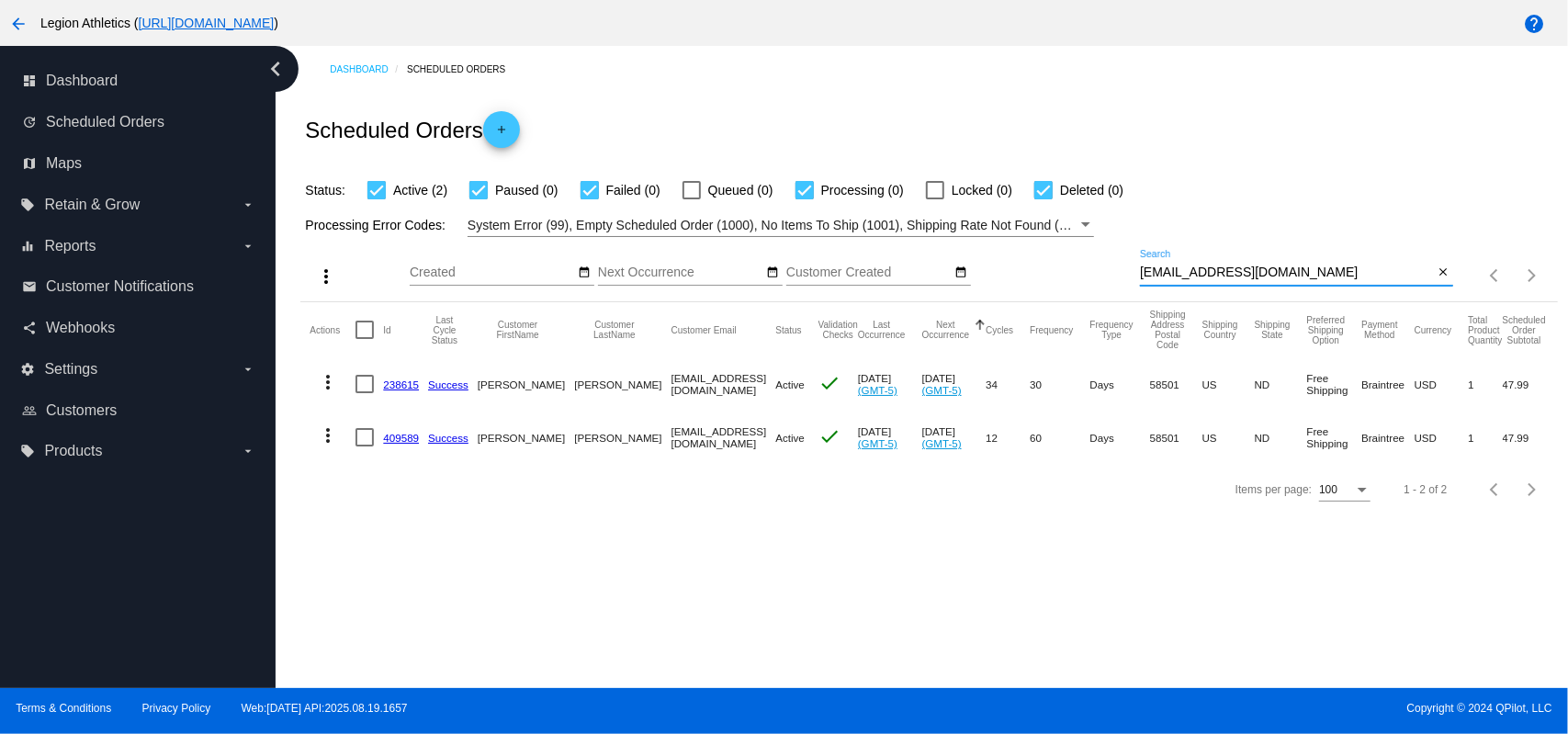
paste input "renny@renny"
type input "[EMAIL_ADDRESS][DOMAIN_NAME]"
click at [1197, 189] on div "Status: Active (2) Paused (0) Failed (0) Queued (0) Processing (0) Locked (0) D…" at bounding box center [928, 184] width 1257 height 35
